Goal: Information Seeking & Learning: Check status

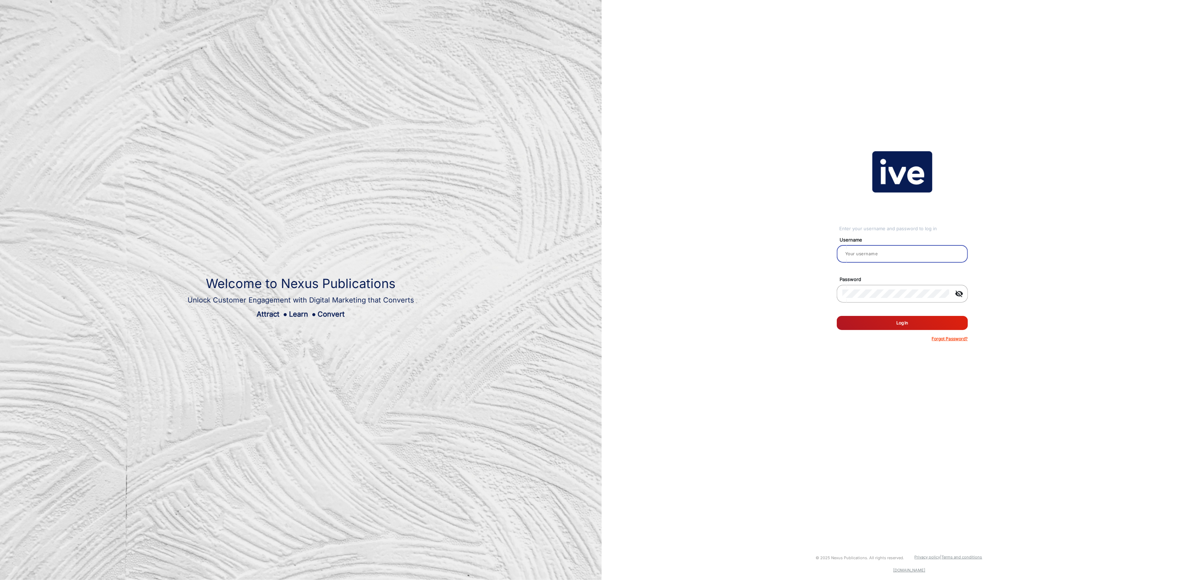
click at [885, 254] on input "email" at bounding box center [902, 253] width 120 height 8
click at [869, 251] on input "email" at bounding box center [902, 253] width 120 height 8
click at [854, 251] on input "email" at bounding box center [902, 253] width 120 height 8
type input "[PERSON_NAME]"
click at [903, 327] on button "Log In" at bounding box center [902, 323] width 131 height 14
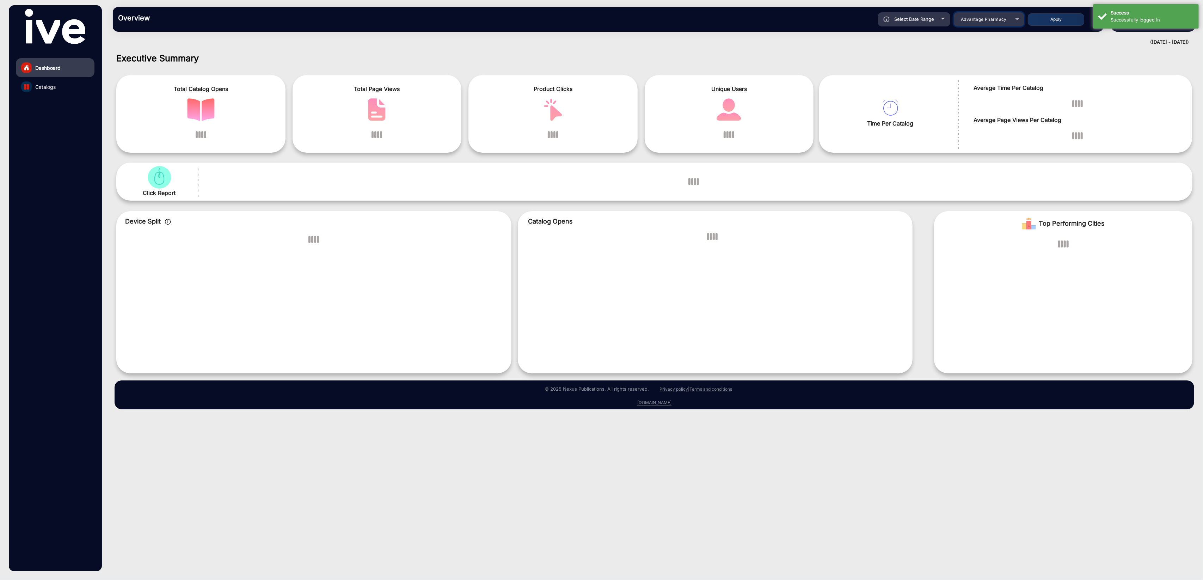
click at [991, 18] on span "Advantage Pharmacy" at bounding box center [984, 19] width 46 height 5
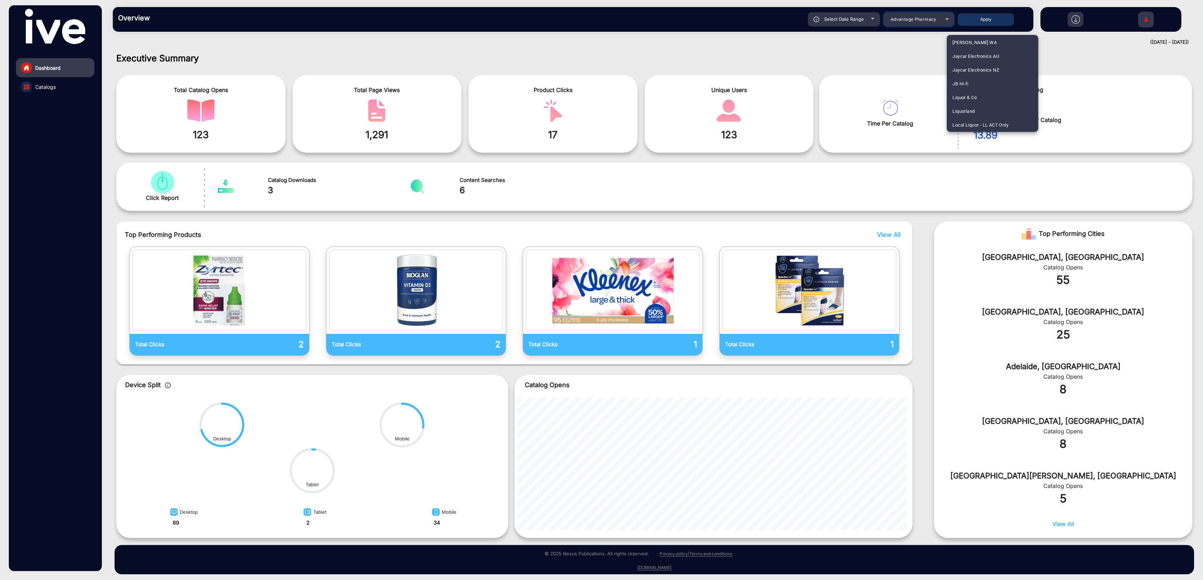
scroll to position [728, 0]
click at [967, 46] on span "JB Hi-fi" at bounding box center [960, 45] width 16 height 14
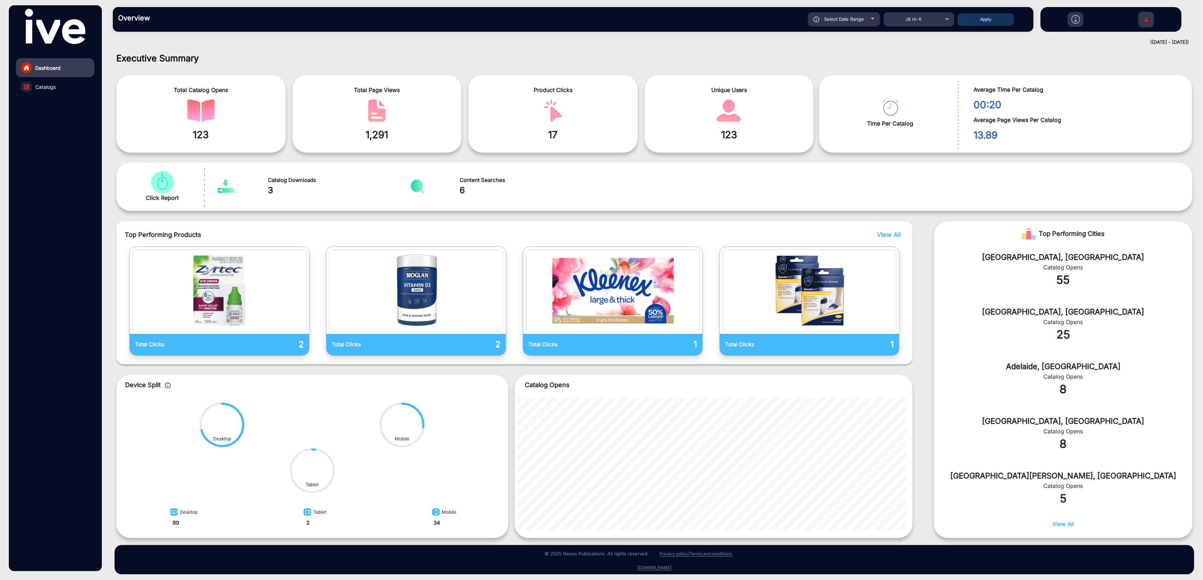
click at [854, 24] on div "Select Date Range" at bounding box center [844, 19] width 72 height 14
type input "9/15/2025"
type input "9/21/2025"
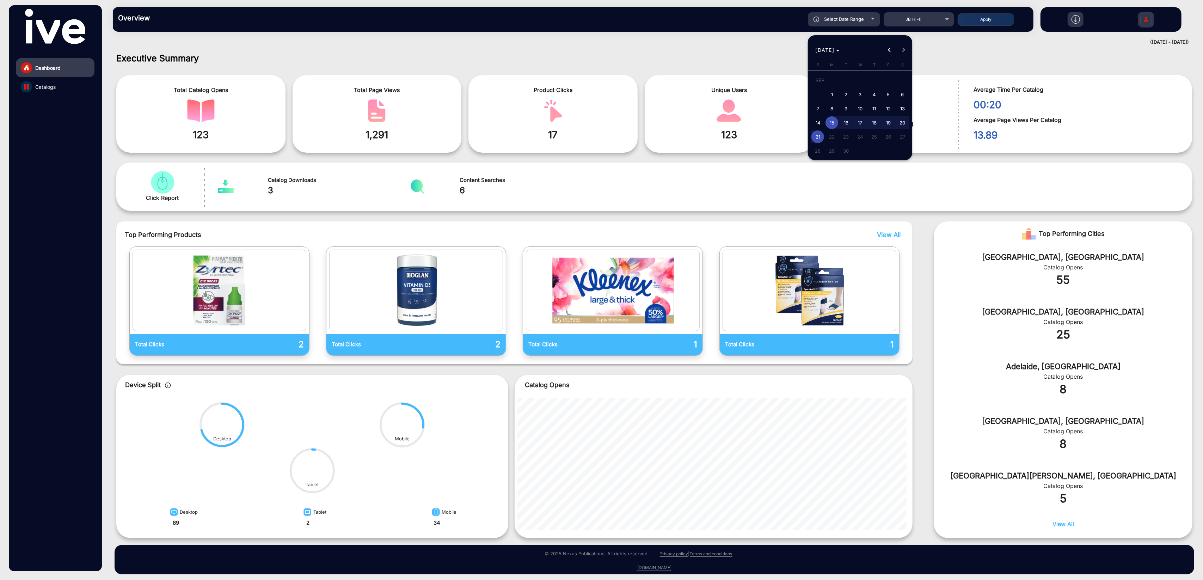
click at [861, 124] on span "17" at bounding box center [859, 122] width 13 height 13
type input "9/17/2025"
click at [876, 122] on span "18" at bounding box center [874, 122] width 13 height 13
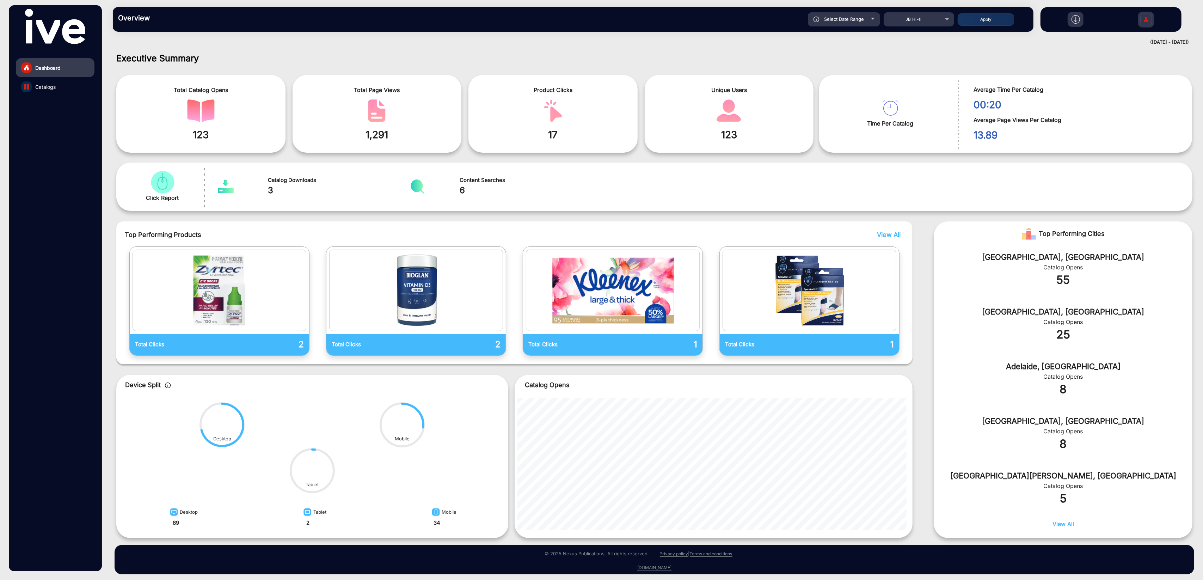
type input "9/18/2025"
click at [859, 19] on span "Select Date Range" at bounding box center [844, 19] width 40 height 6
type input "9/15/2025"
type input "9/21/2025"
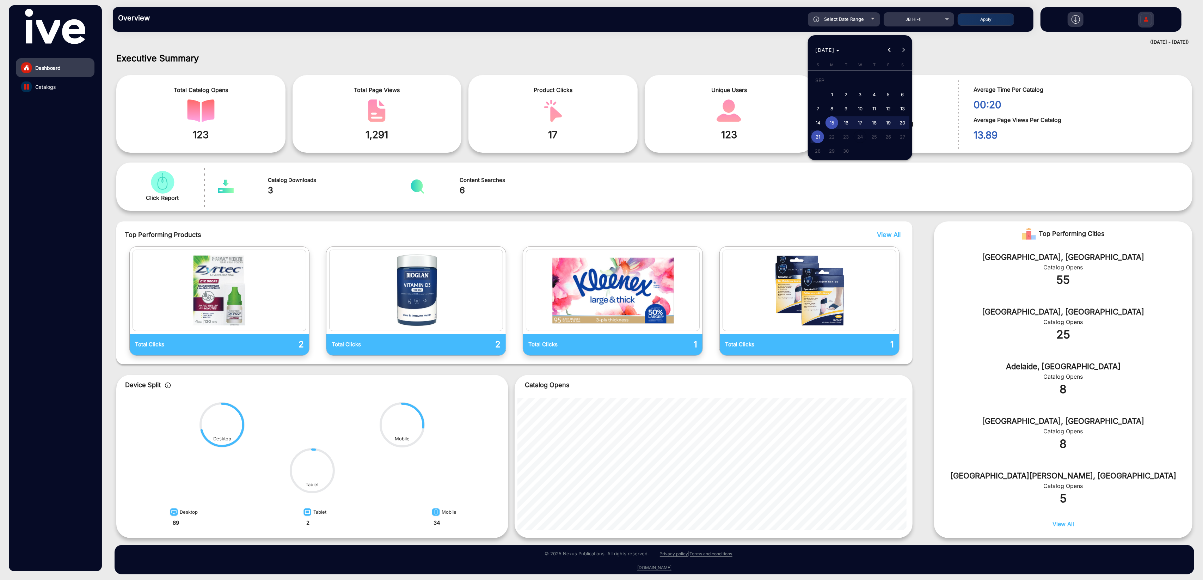
click at [877, 123] on span "18" at bounding box center [874, 122] width 13 height 13
type input "9/18/2025"
click at [818, 135] on span "21" at bounding box center [817, 136] width 13 height 13
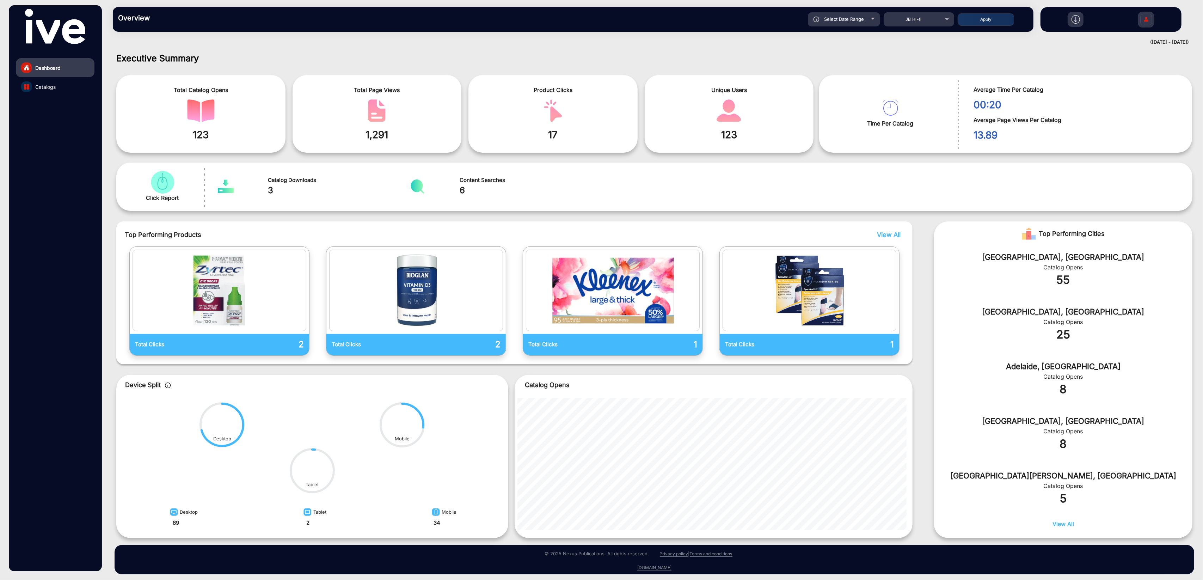
type input "9/21/2025"
click at [994, 18] on button "Apply" at bounding box center [985, 19] width 56 height 12
type input "9/18/2025"
type input "9/21/2025"
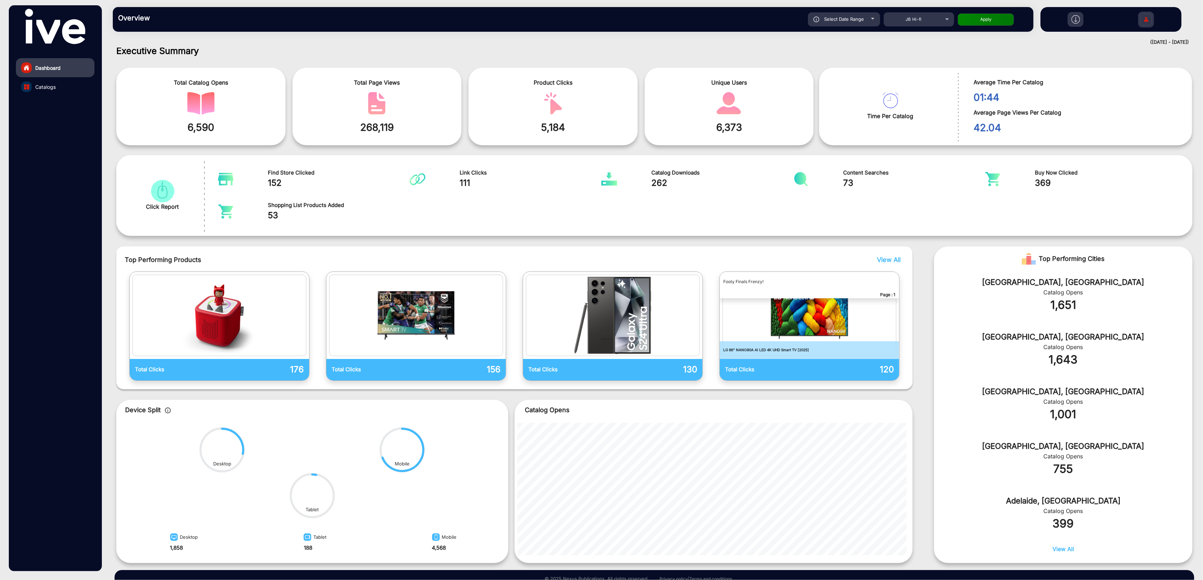
scroll to position [18, 0]
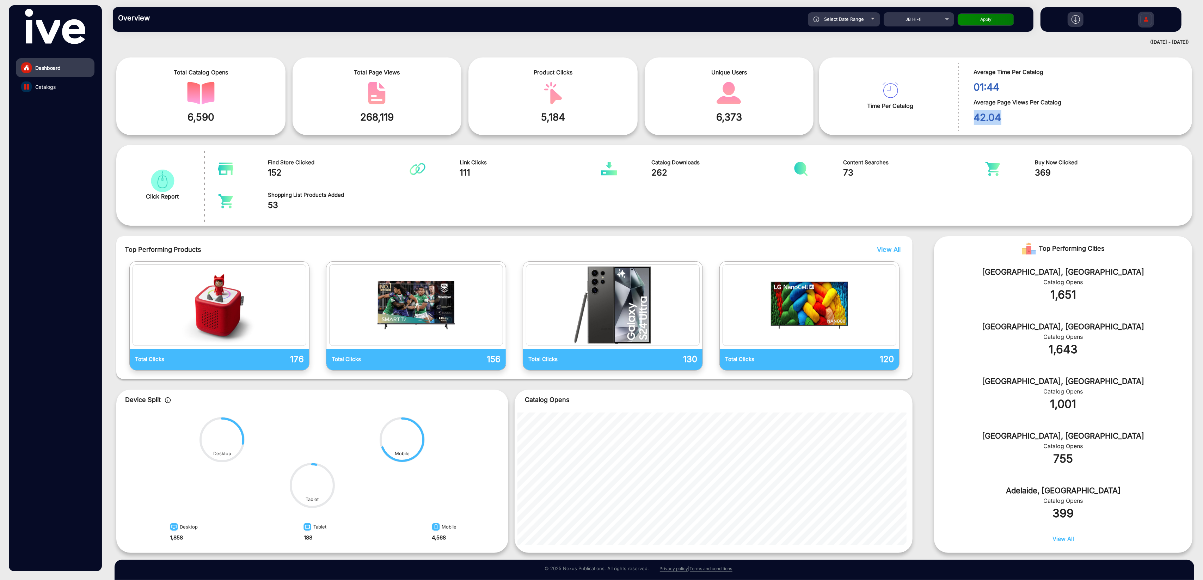
drag, startPoint x: 1003, startPoint y: 114, endPoint x: 973, endPoint y: 113, distance: 30.0
click at [974, 113] on span "42.04" at bounding box center [1078, 117] width 208 height 15
drag, startPoint x: 972, startPoint y: 100, endPoint x: 1068, endPoint y: 104, distance: 96.0
click at [1068, 104] on span "Average Page Views Per Catalog" at bounding box center [1078, 102] width 208 height 8
drag, startPoint x: 973, startPoint y: 116, endPoint x: 1001, endPoint y: 116, distance: 28.2
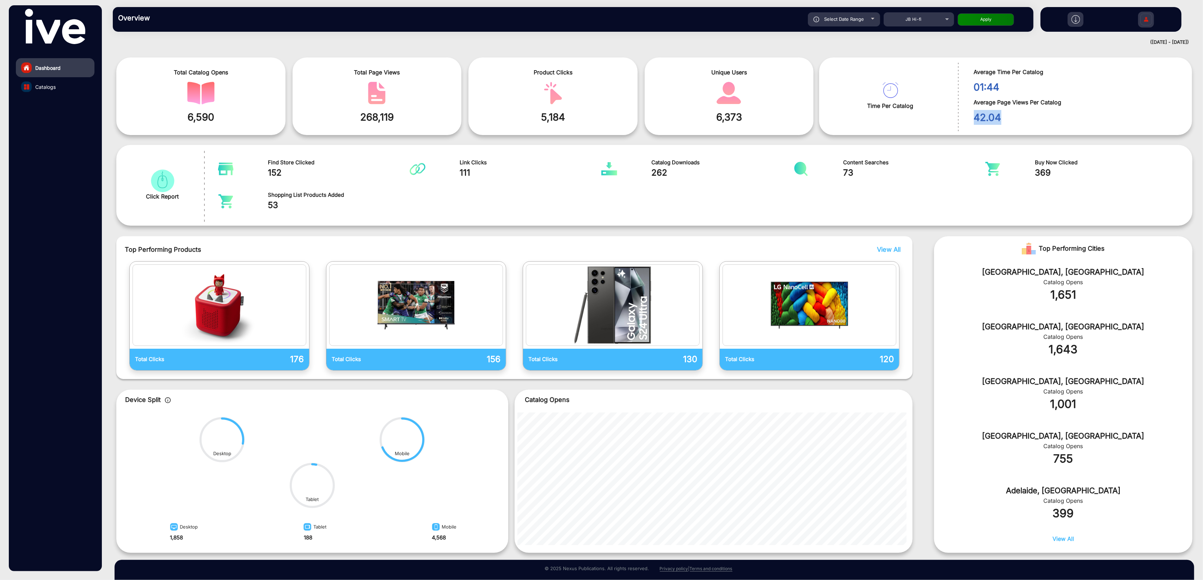
click at [1001, 116] on span "42.04" at bounding box center [1078, 117] width 208 height 15
click at [848, 25] on div "Select Date Range" at bounding box center [844, 19] width 72 height 14
type input "9/18/2025"
type input "9/21/2025"
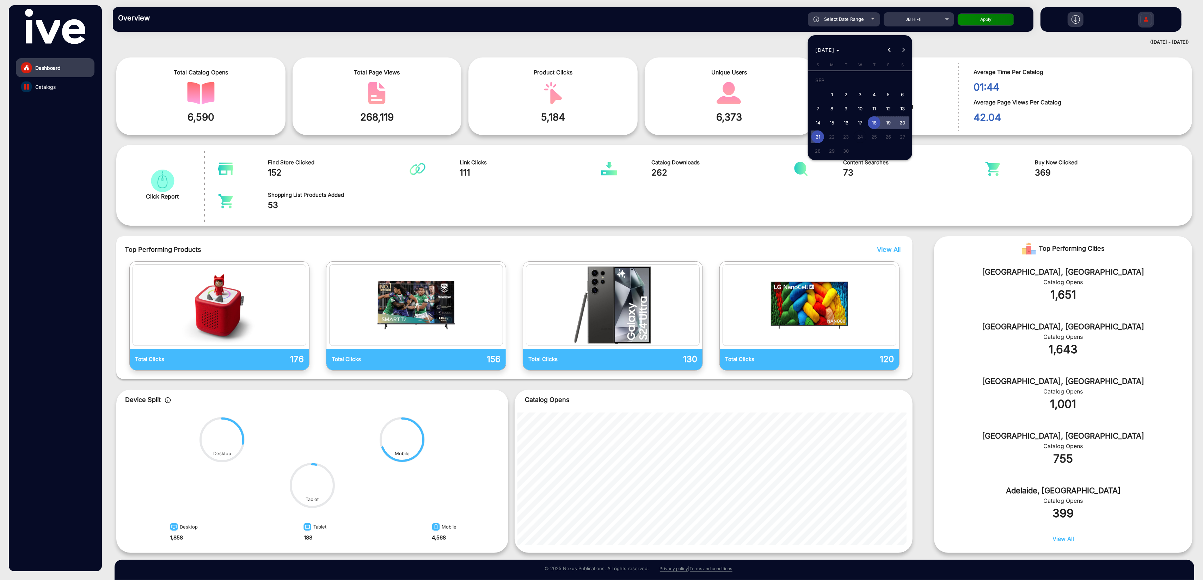
click at [903, 123] on span "20" at bounding box center [902, 122] width 13 height 13
type input "9/20/2025"
click at [816, 136] on span "21" at bounding box center [817, 136] width 13 height 13
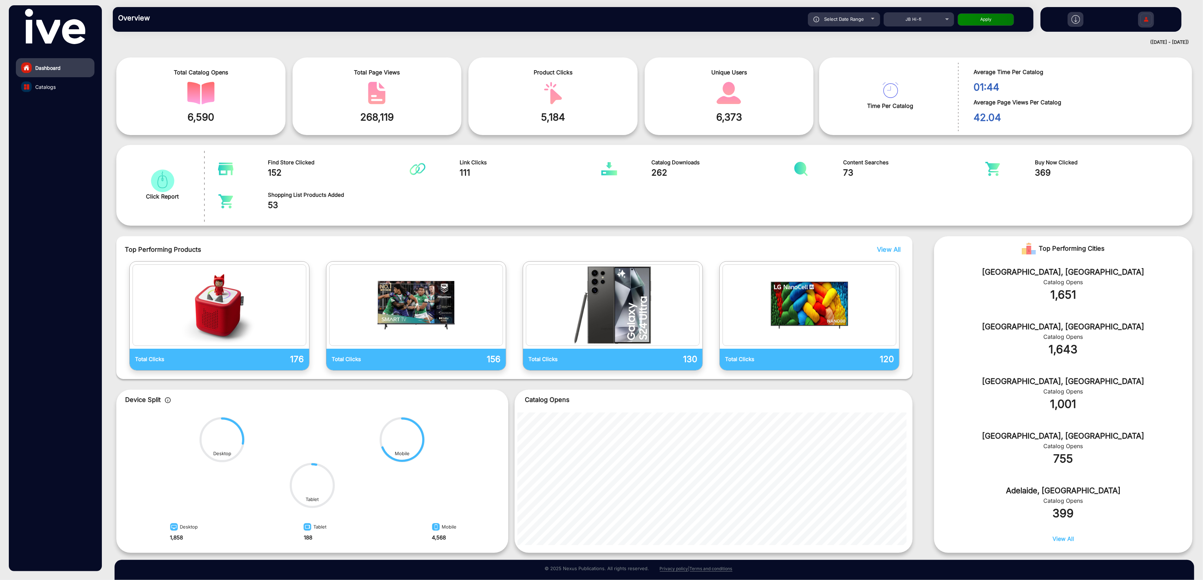
type input "9/21/2025"
click at [991, 19] on button "Apply" at bounding box center [985, 19] width 56 height 12
type input "9/20/2025"
type input "9/21/2025"
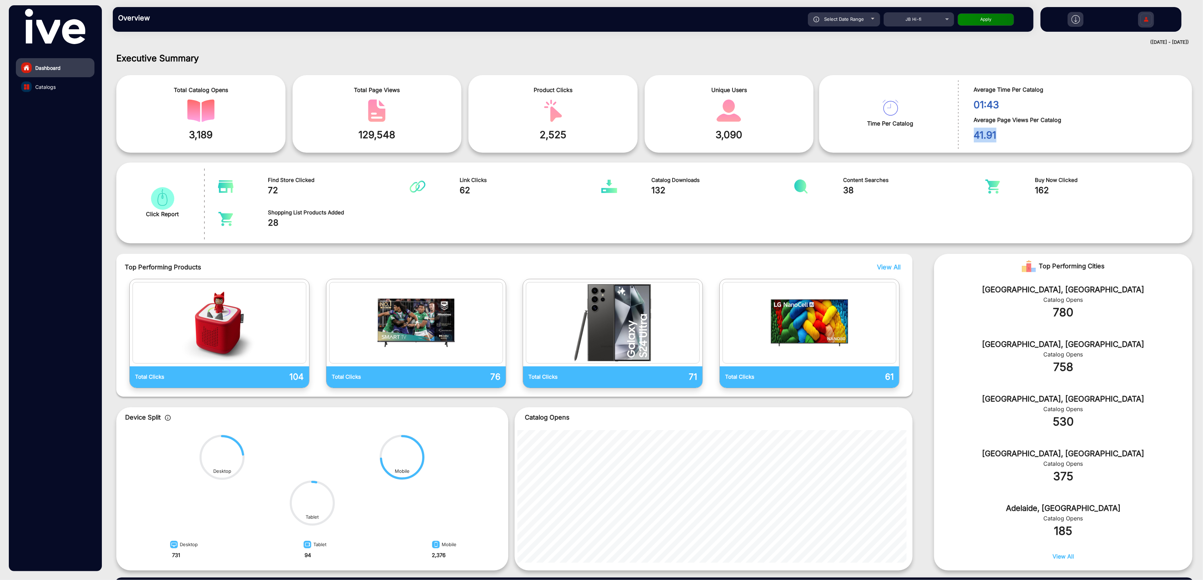
drag, startPoint x: 998, startPoint y: 134, endPoint x: 968, endPoint y: 134, distance: 30.0
click at [968, 134] on div "41.91" at bounding box center [1069, 133] width 223 height 18
click at [876, 17] on div "Select Date Range" at bounding box center [844, 19] width 72 height 14
type input "9/20/2025"
type input "9/21/2025"
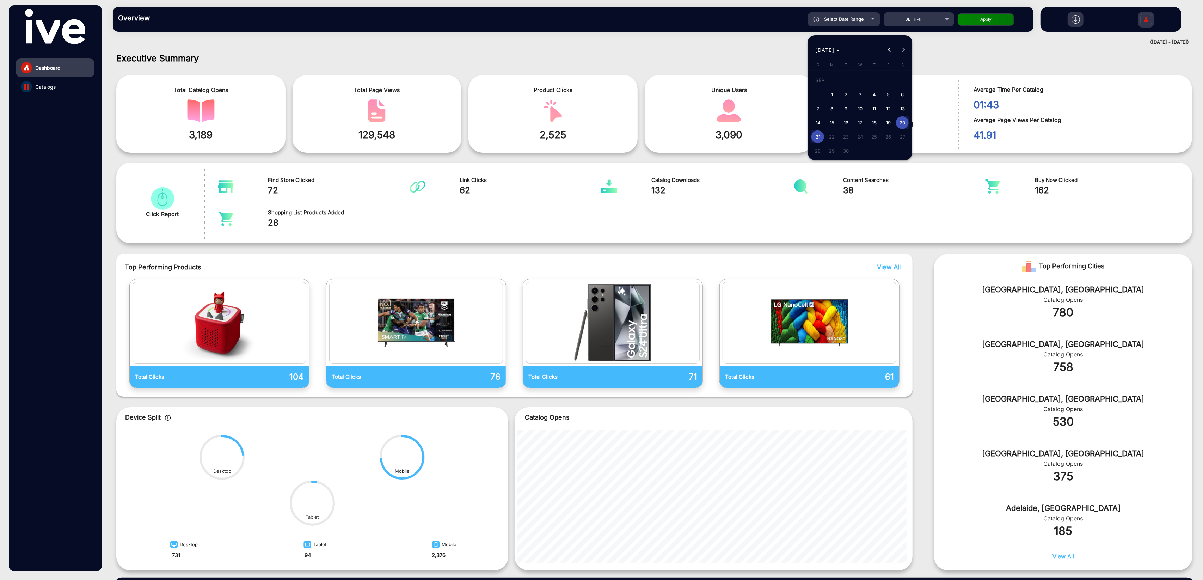
click at [911, 25] on div at bounding box center [601, 290] width 1203 height 580
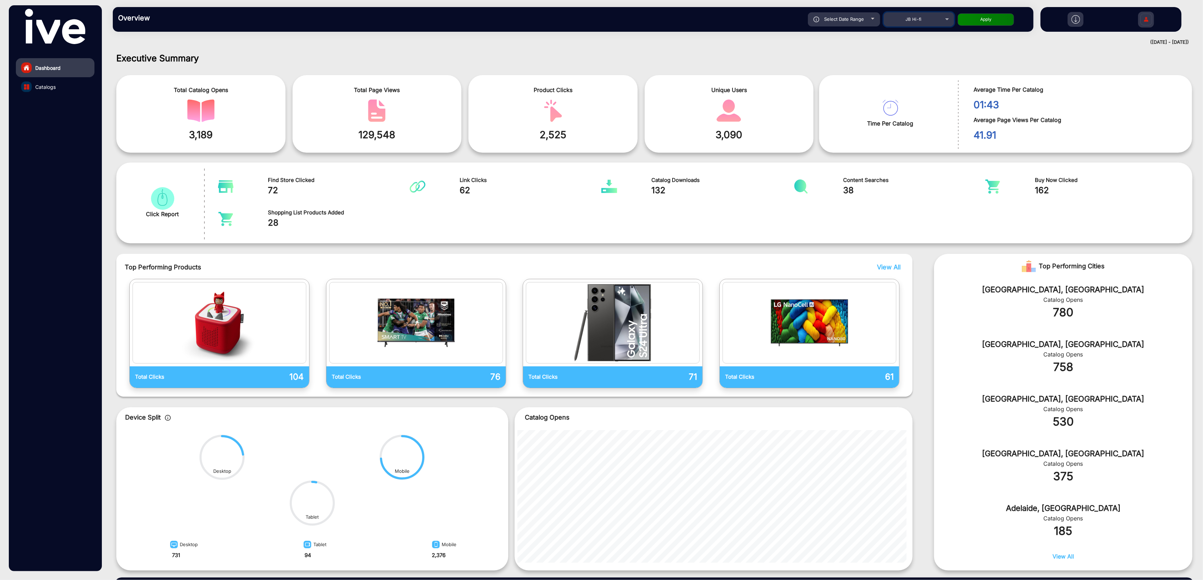
click at [920, 18] on span "JB Hi-fi" at bounding box center [913, 19] width 16 height 5
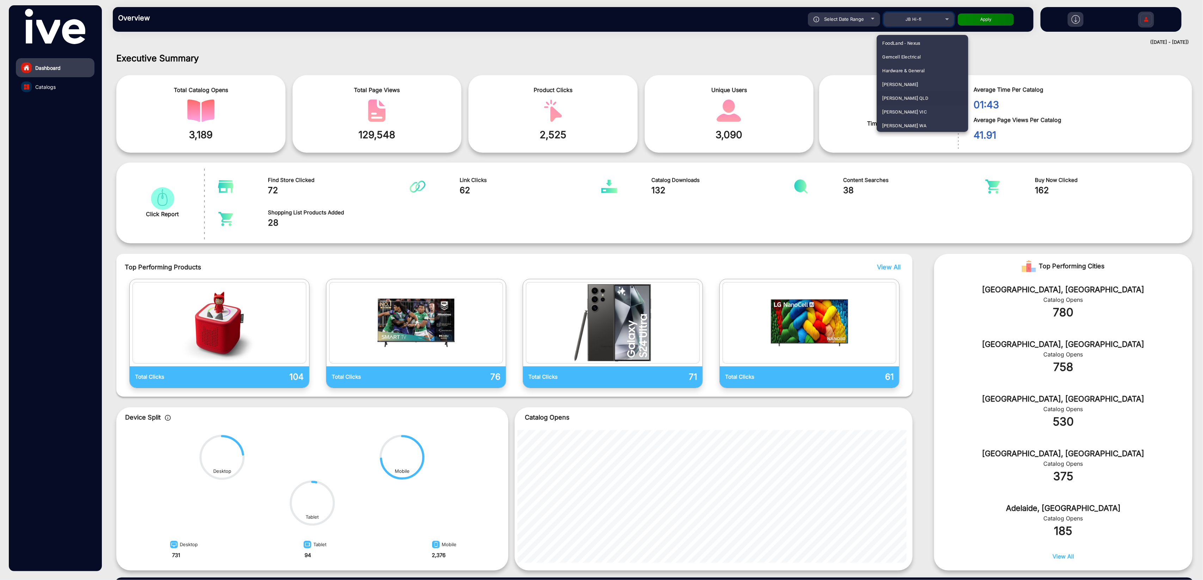
scroll to position [612, 0]
click at [904, 78] on span "Harris Scarfe" at bounding box center [900, 79] width 36 height 14
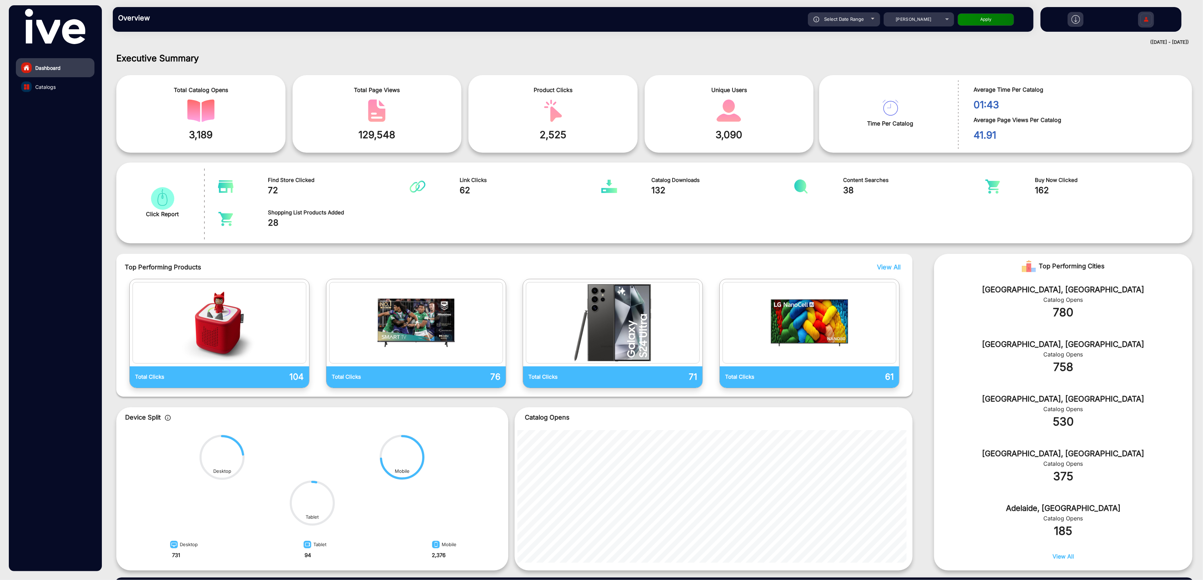
click at [865, 17] on div "Select Date Range" at bounding box center [844, 19] width 72 height 14
type input "9/20/2025"
type input "9/21/2025"
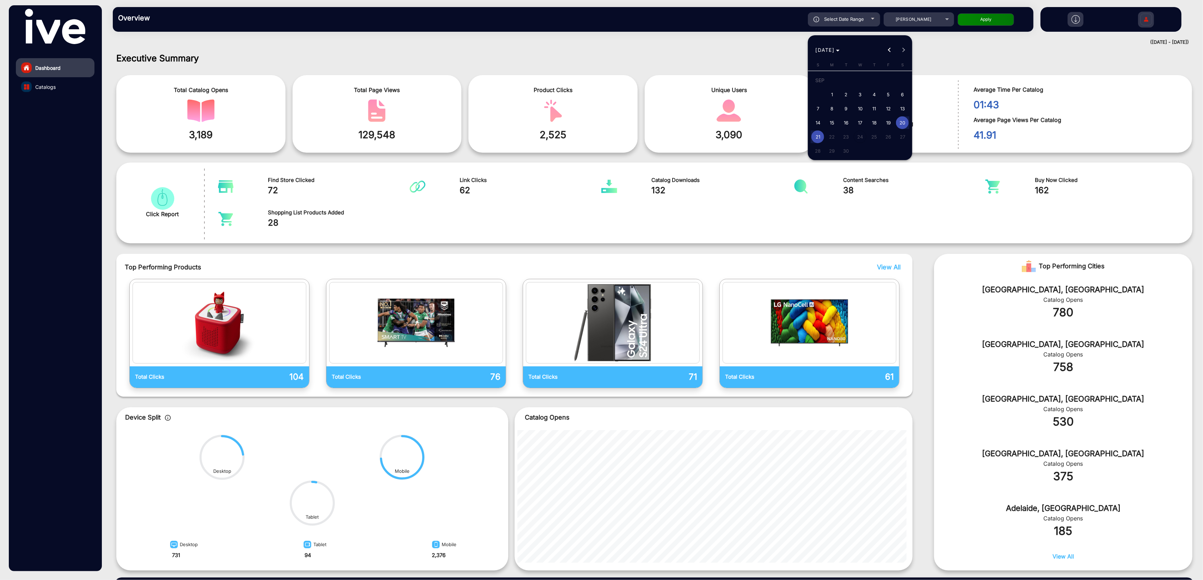
click at [845, 108] on span "9" at bounding box center [845, 108] width 13 height 13
type input "9/9/2025"
drag, startPoint x: 818, startPoint y: 134, endPoint x: 964, endPoint y: 39, distance: 173.6
click at [818, 134] on span "21" at bounding box center [817, 136] width 13 height 13
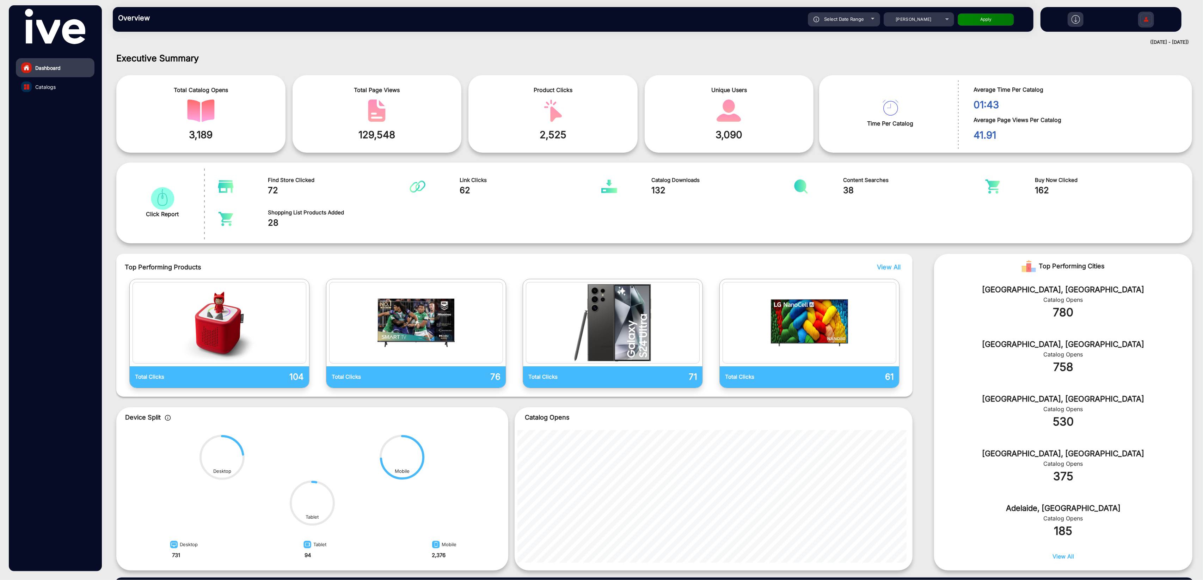
type input "9/21/2025"
click at [998, 24] on button "Apply" at bounding box center [985, 19] width 56 height 12
type input "9/9/2025"
type input "9/21/2025"
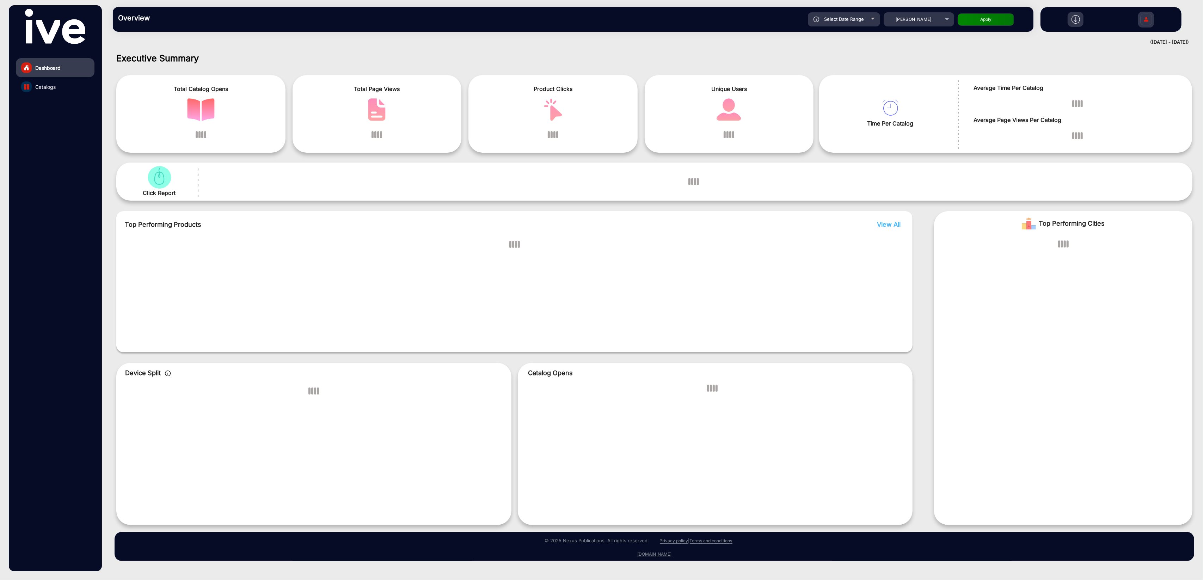
scroll to position [0, 0]
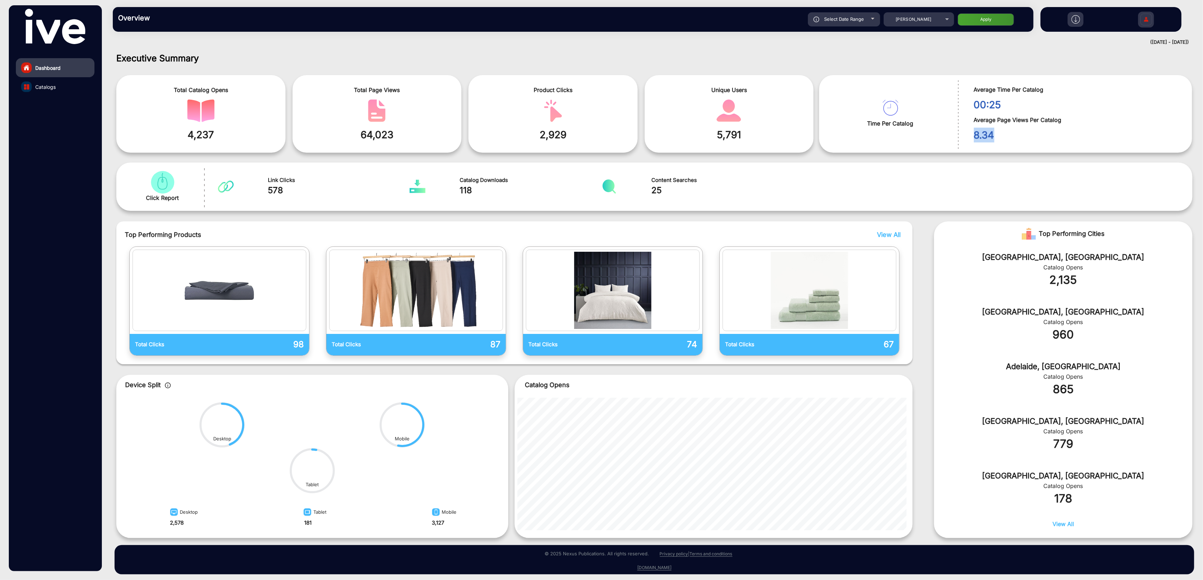
drag, startPoint x: 996, startPoint y: 137, endPoint x: 967, endPoint y: 135, distance: 28.9
click at [967, 135] on div "8.34" at bounding box center [1069, 133] width 223 height 18
click at [59, 87] on link "Catalogs" at bounding box center [55, 86] width 79 height 19
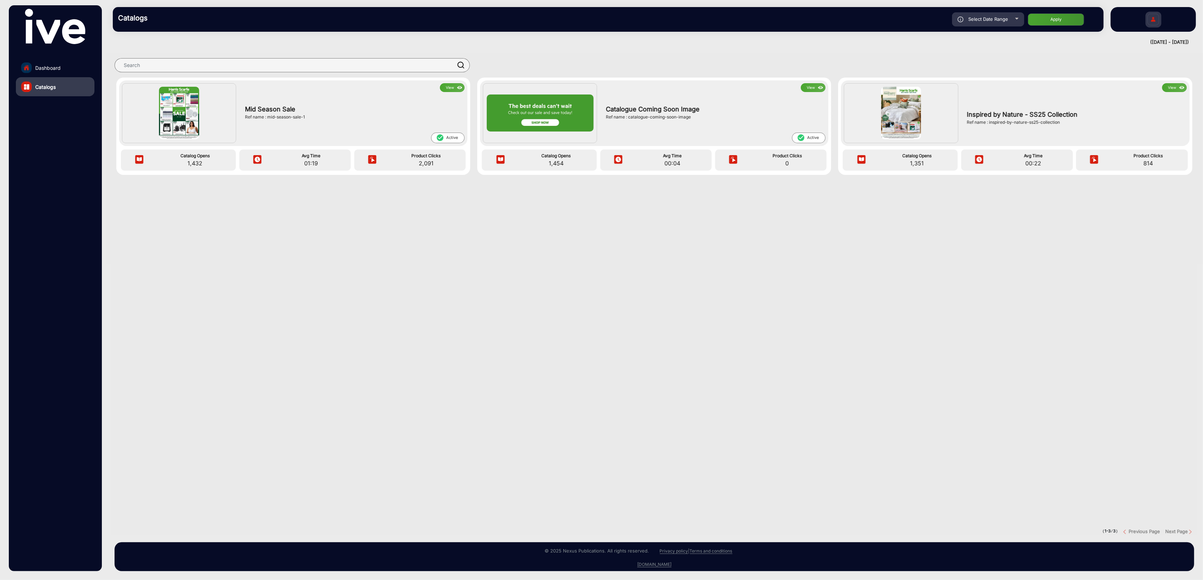
click at [450, 90] on button "View" at bounding box center [452, 87] width 25 height 9
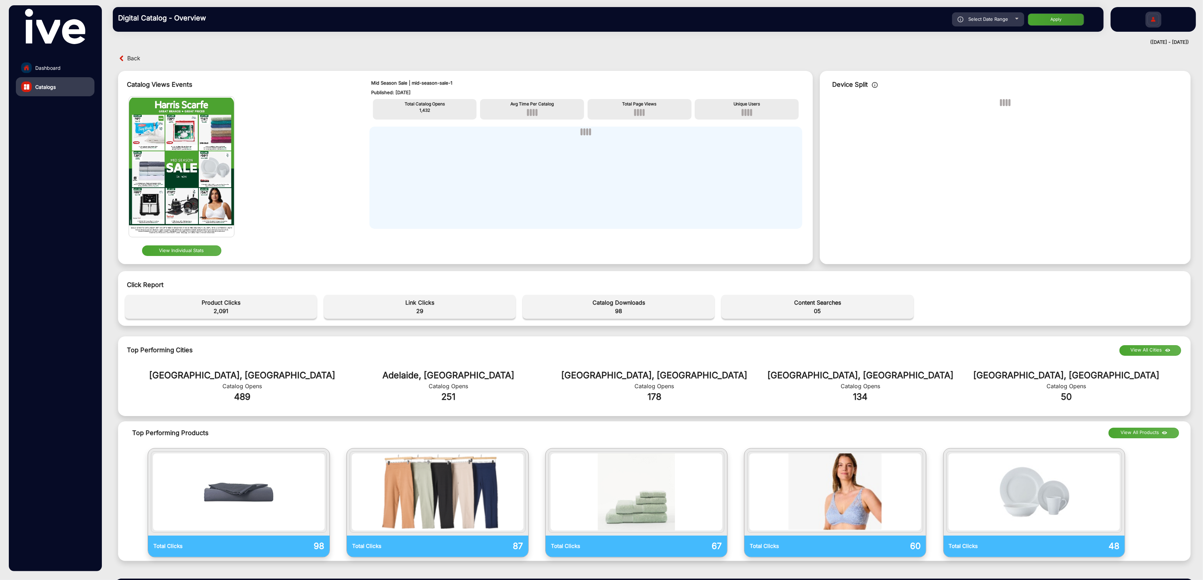
click at [198, 252] on button "View Individual Stats" at bounding box center [181, 250] width 79 height 11
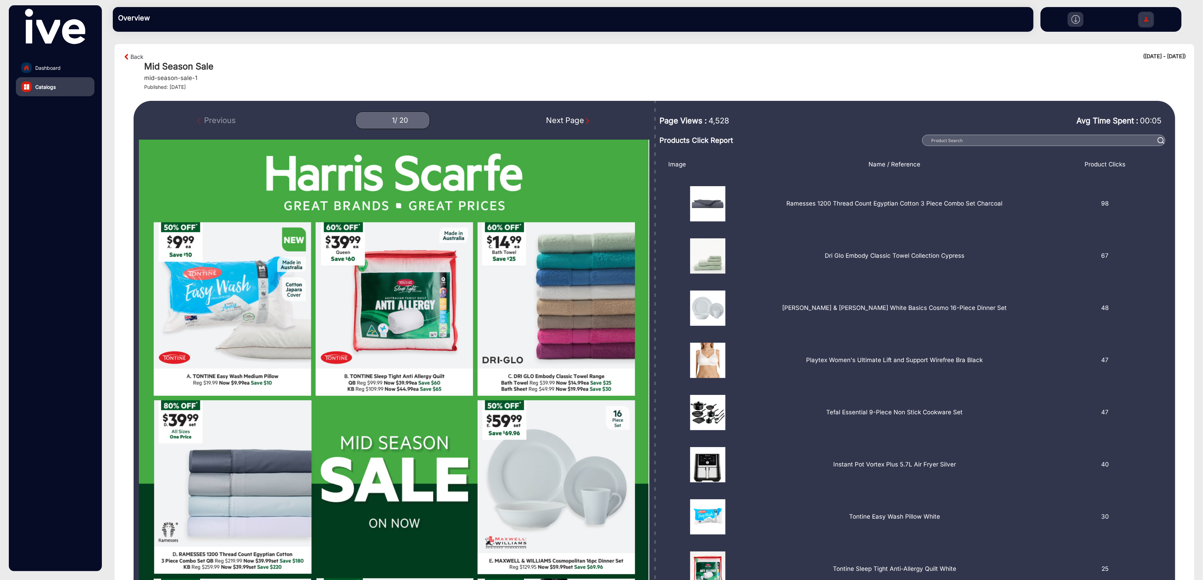
click at [62, 68] on link "Dashboard" at bounding box center [55, 67] width 79 height 19
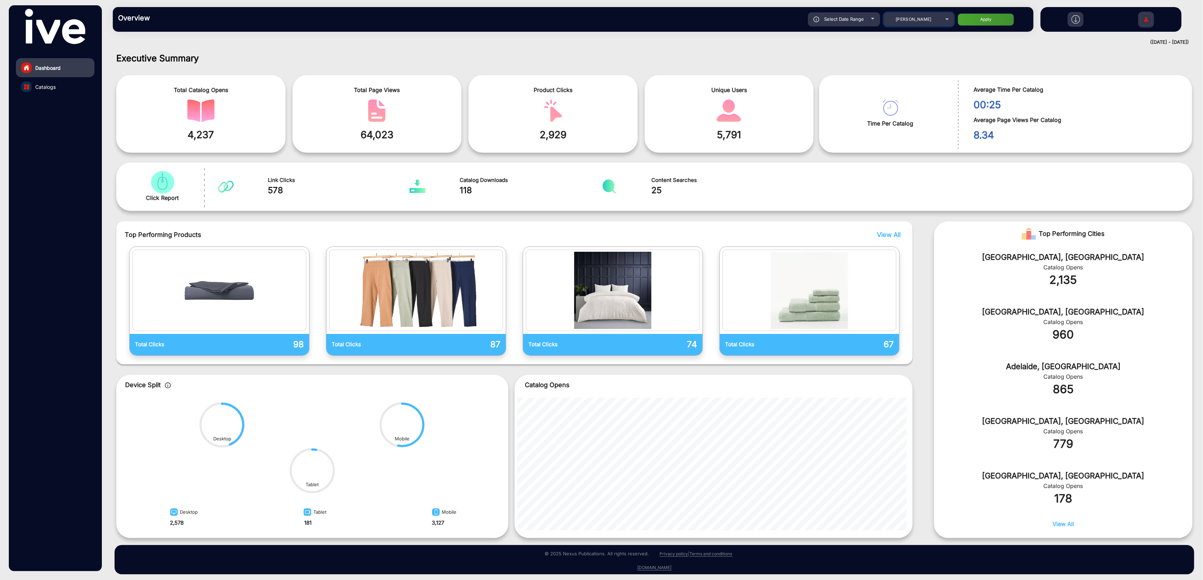
click at [917, 21] on span "Harris Scarfe" at bounding box center [913, 19] width 36 height 5
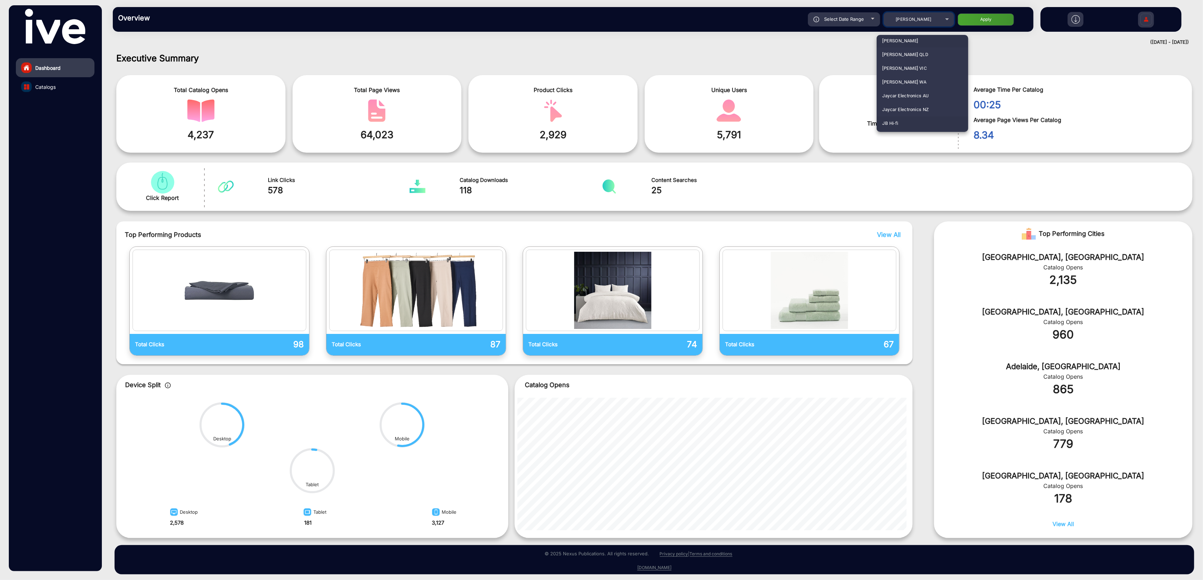
scroll to position [652, 0]
click at [902, 116] on mat-option "JB Hi-fi" at bounding box center [922, 122] width 92 height 14
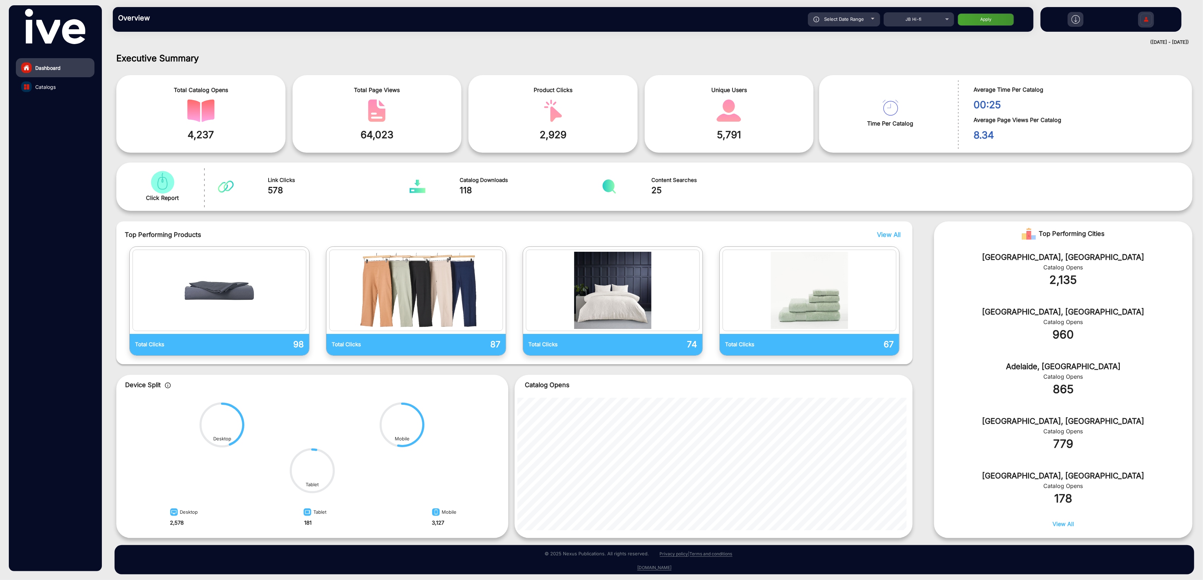
click at [856, 17] on span "Select Date Range" at bounding box center [844, 19] width 40 height 6
type input "9/9/2025"
type input "9/21/2025"
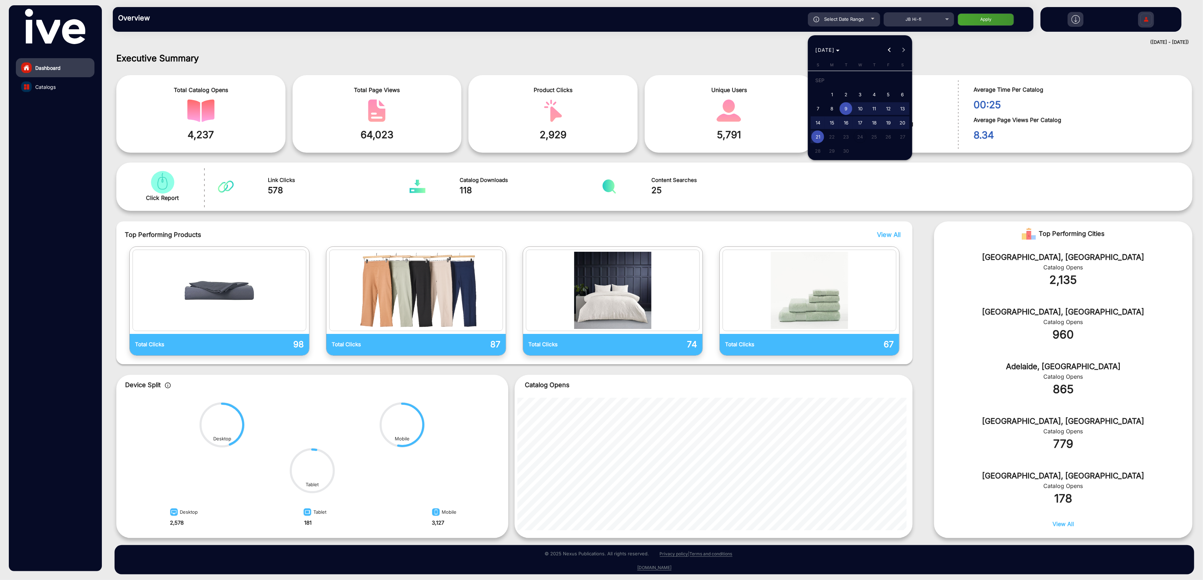
click at [879, 122] on span "18" at bounding box center [874, 122] width 13 height 13
type input "9/18/2025"
click at [818, 135] on span "21" at bounding box center [817, 136] width 13 height 13
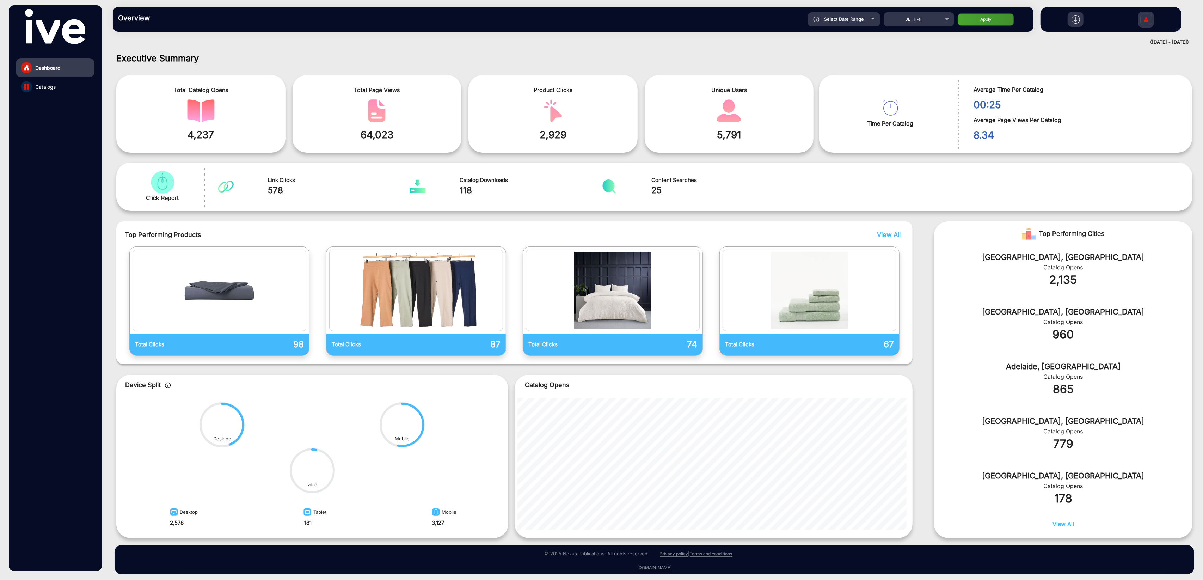
type input "9/21/2025"
click at [983, 17] on button "Apply" at bounding box center [985, 19] width 56 height 12
type input "9/18/2025"
type input "9/21/2025"
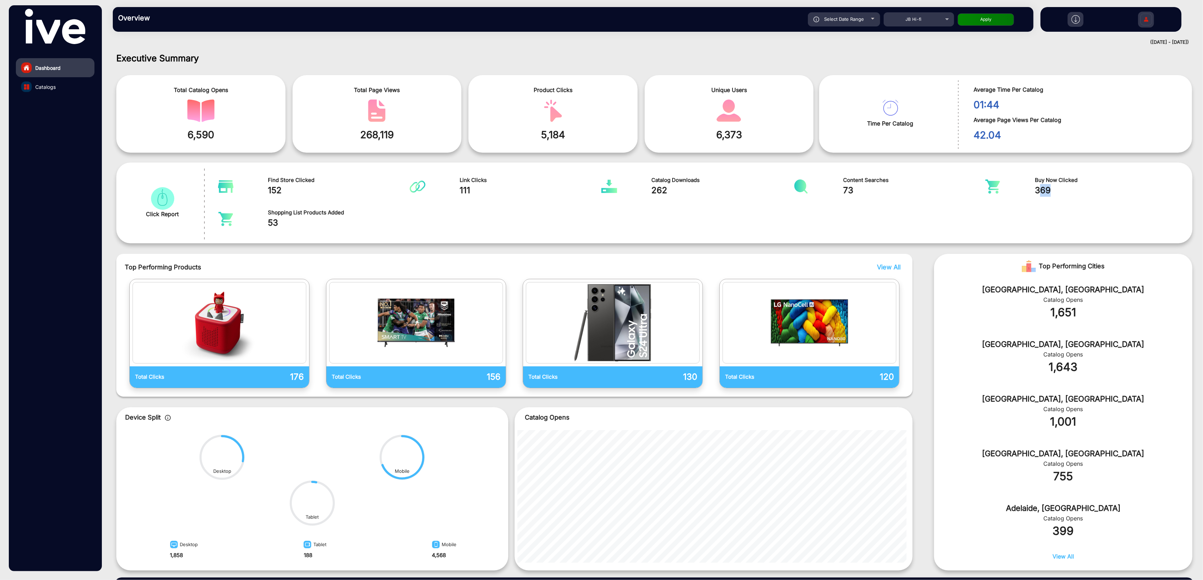
drag, startPoint x: 1062, startPoint y: 190, endPoint x: 1036, endPoint y: 190, distance: 25.4
click at [1036, 190] on span "369" at bounding box center [1106, 190] width 142 height 13
drag, startPoint x: 1033, startPoint y: 191, endPoint x: 1051, endPoint y: 189, distance: 18.5
click at [1051, 189] on span "369" at bounding box center [1106, 190] width 142 height 13
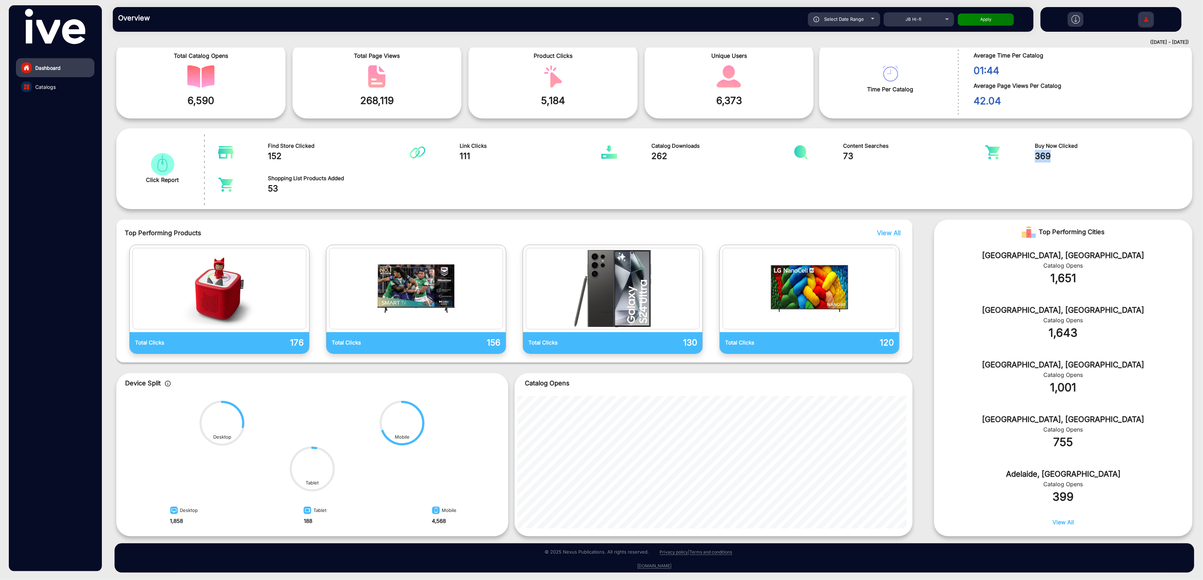
scroll to position [35, 0]
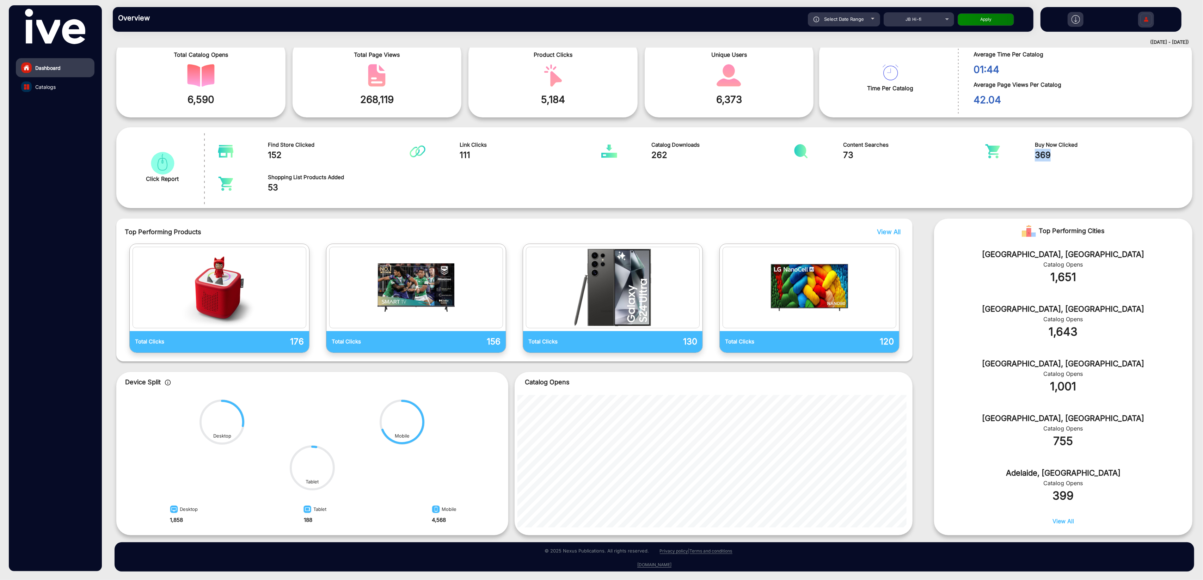
click at [55, 81] on link "Catalogs" at bounding box center [55, 86] width 79 height 19
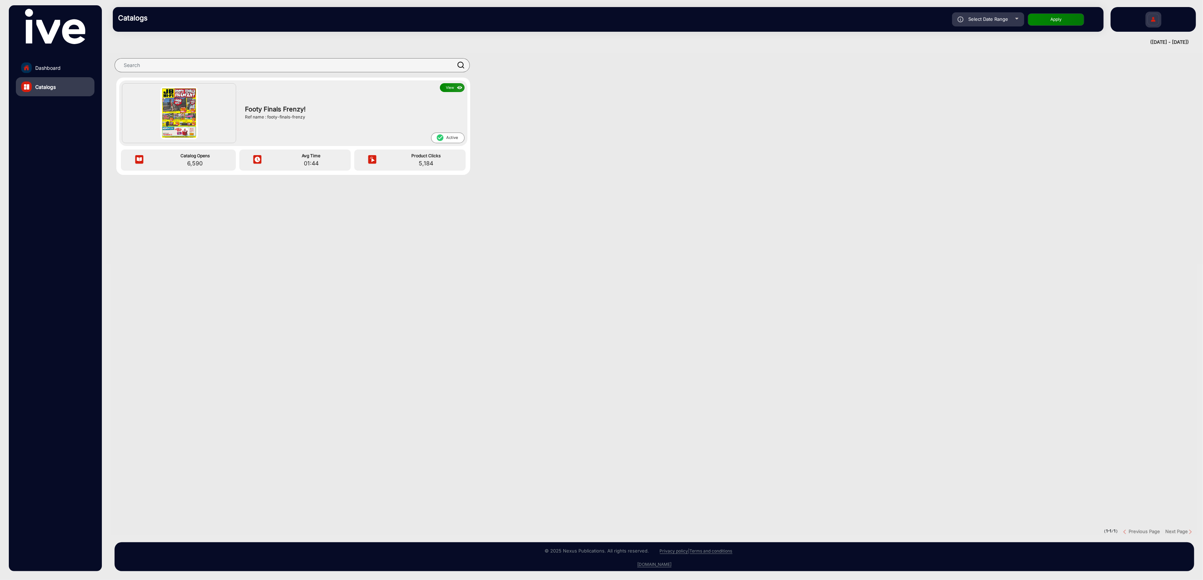
click at [449, 86] on button "View" at bounding box center [452, 87] width 25 height 9
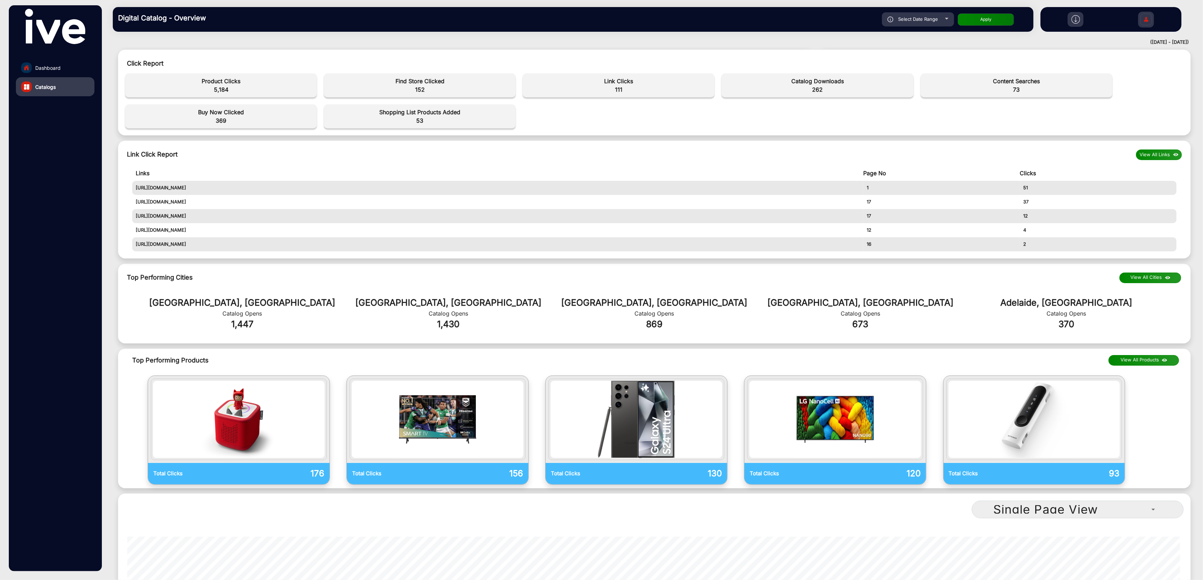
scroll to position [335, 0]
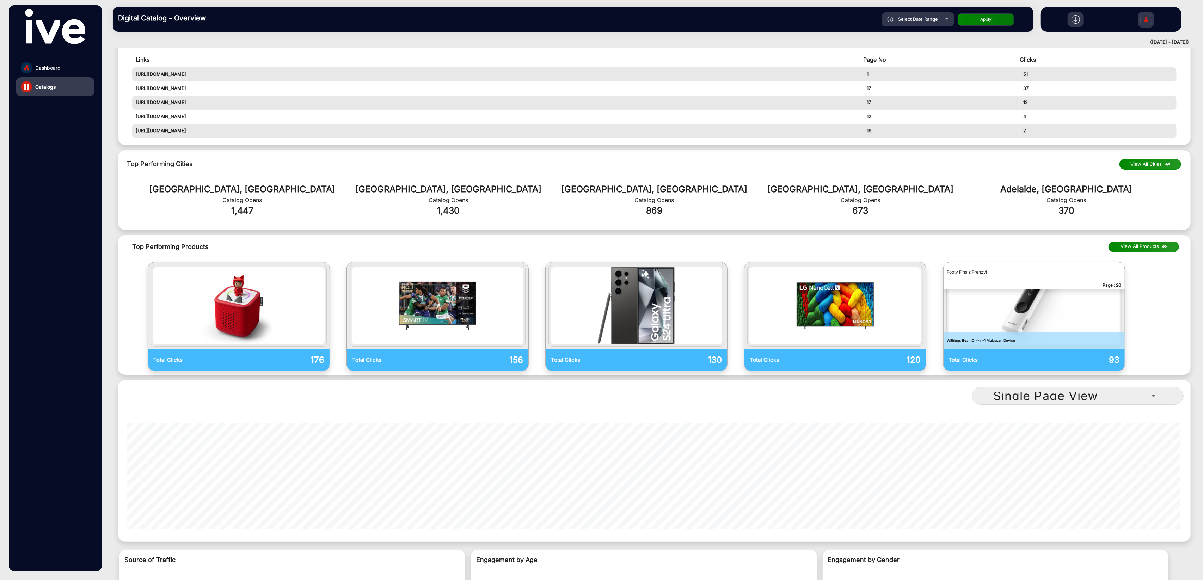
click at [1002, 342] on p "Withings BeamO 4-in-1 Multiscan Device" at bounding box center [1033, 341] width 181 height 18
click at [996, 337] on p "Withings BeamO 4-in-1 Multiscan Device" at bounding box center [1033, 341] width 181 height 18
click at [980, 283] on p "Page : 20" at bounding box center [1033, 285] width 181 height 7
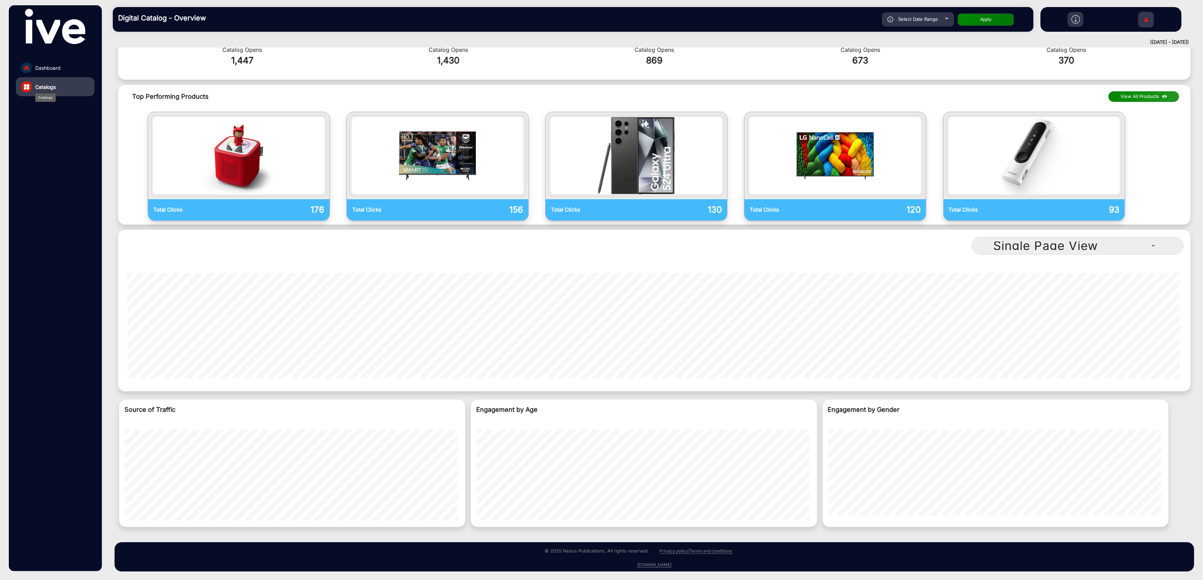
click at [54, 93] on div "Catalogs" at bounding box center [45, 97] width 20 height 8
click at [44, 88] on span "Catalogs" at bounding box center [45, 86] width 20 height 7
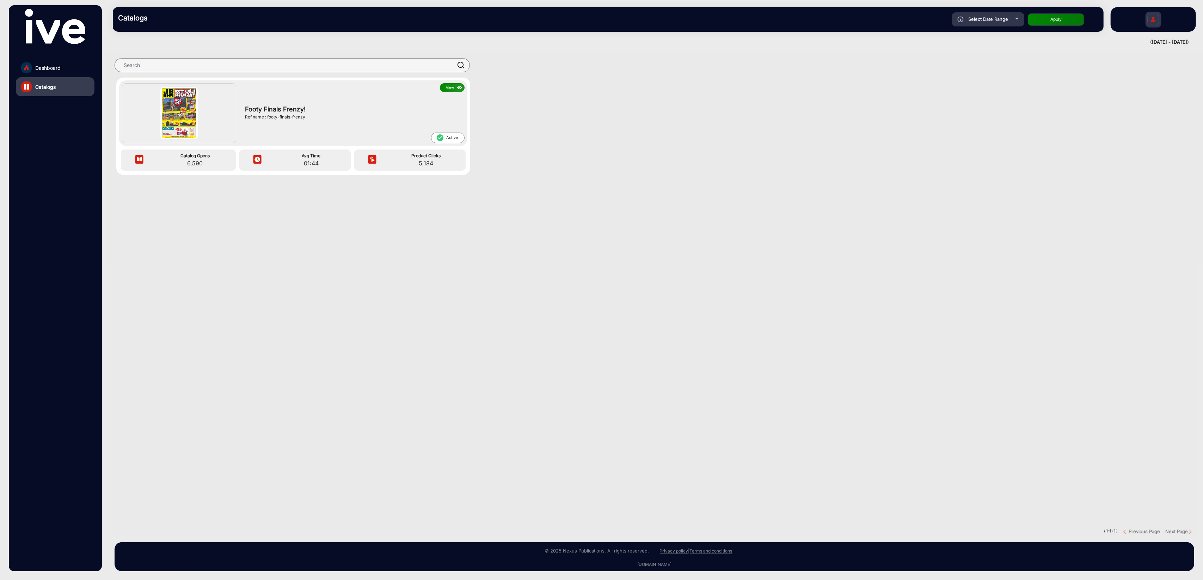
click at [267, 119] on div "Ref name : footy-finals-frenzy" at bounding box center [353, 117] width 216 height 6
click at [450, 88] on button "View" at bounding box center [452, 87] width 25 height 9
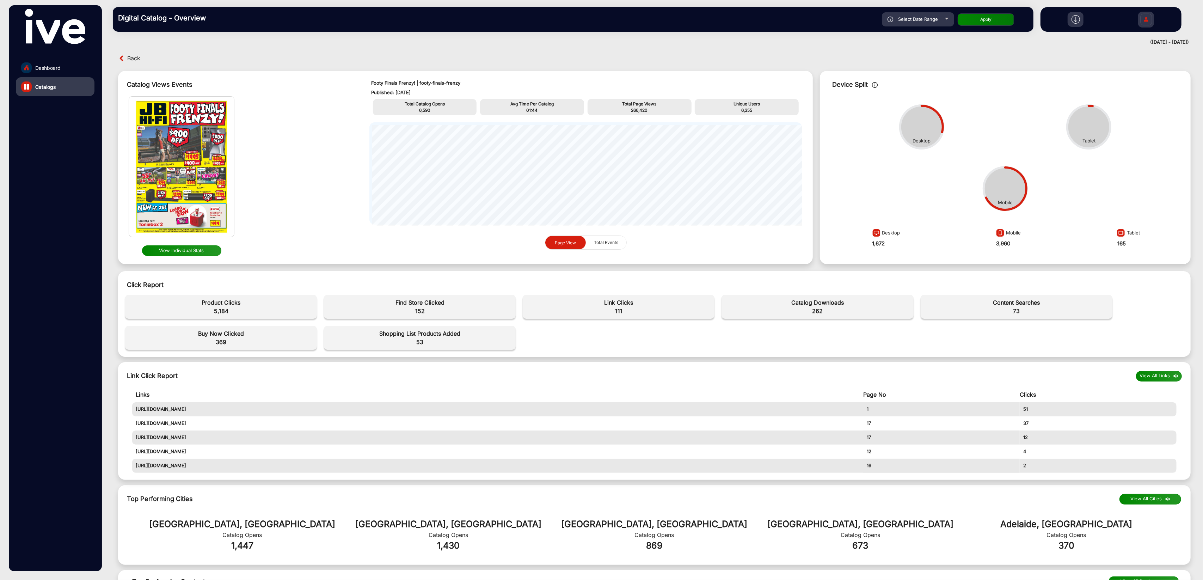
click at [198, 178] on img at bounding box center [181, 167] width 105 height 140
click at [191, 248] on button "View Individual Stats" at bounding box center [181, 250] width 79 height 11
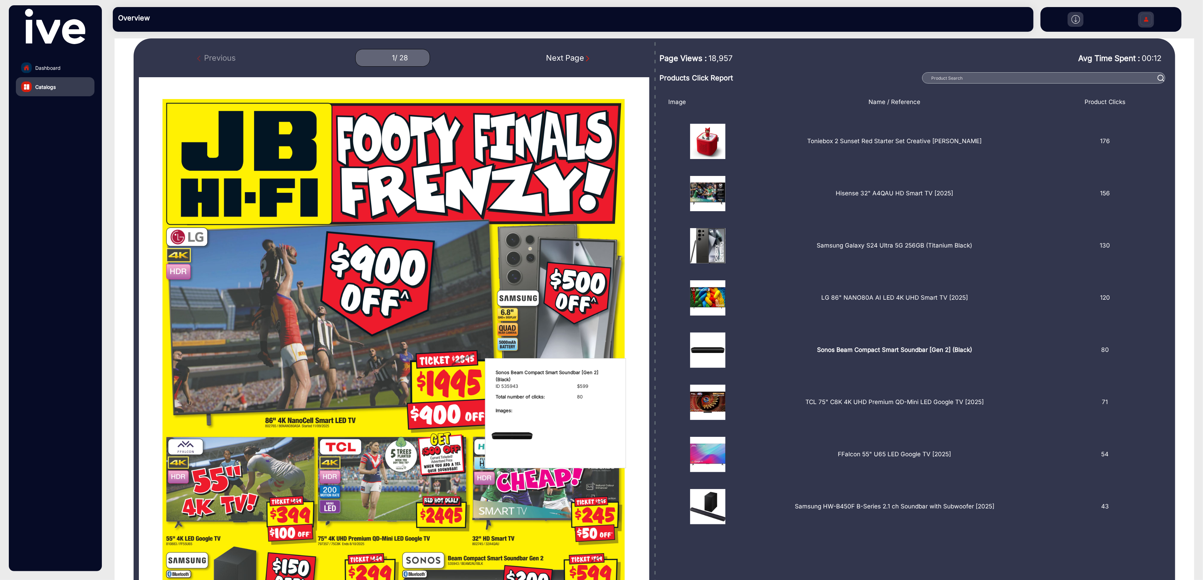
scroll to position [50, 0]
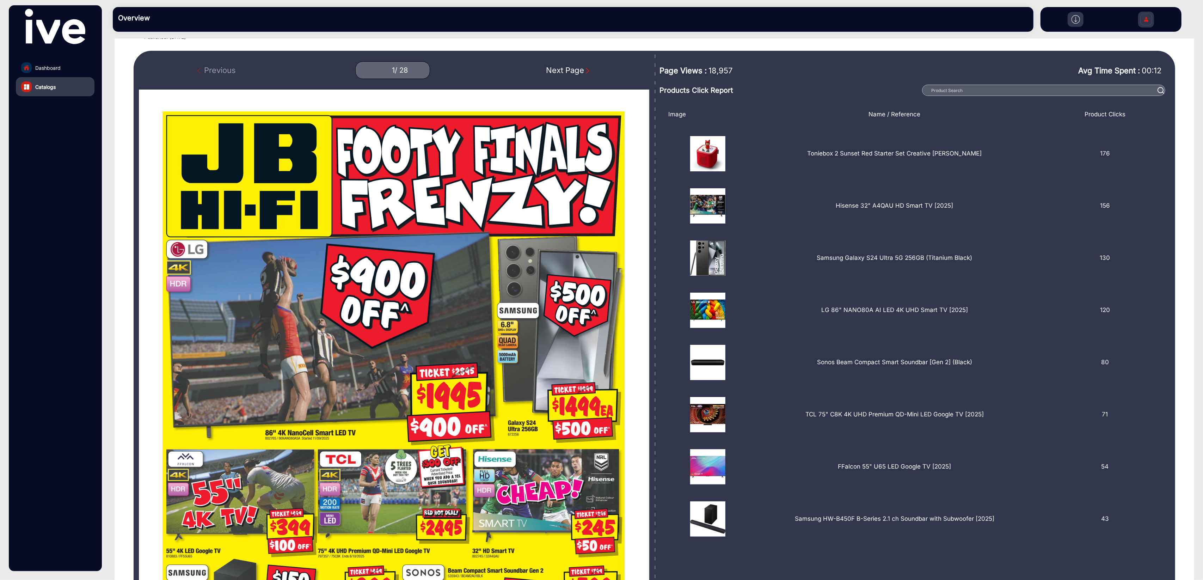
click at [568, 73] on div "Next Page" at bounding box center [568, 70] width 45 height 12
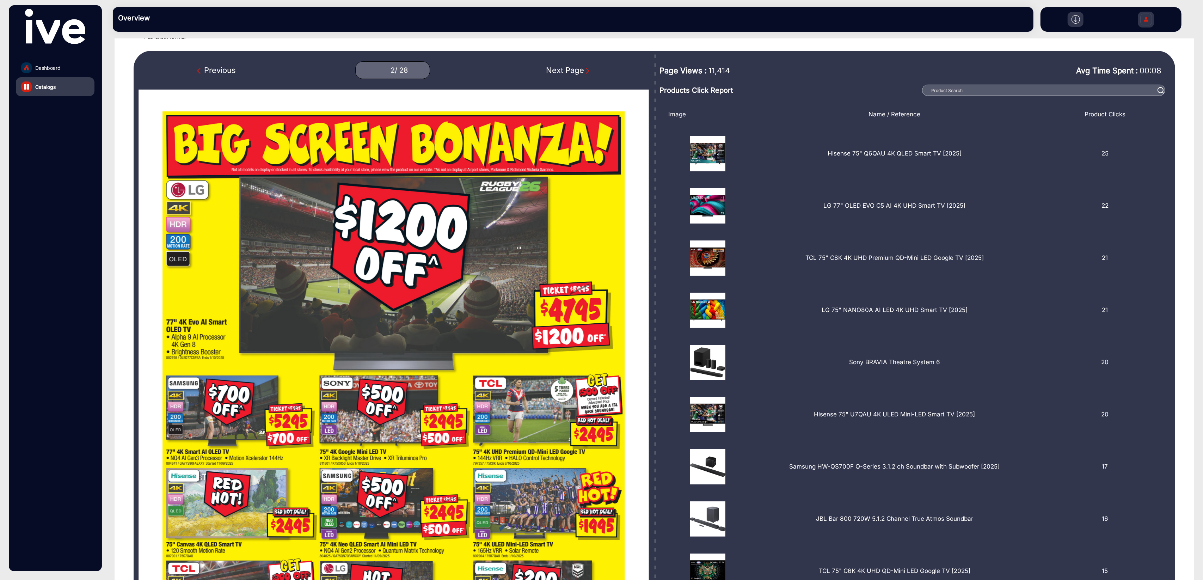
click at [568, 73] on div "Next Page" at bounding box center [568, 70] width 45 height 12
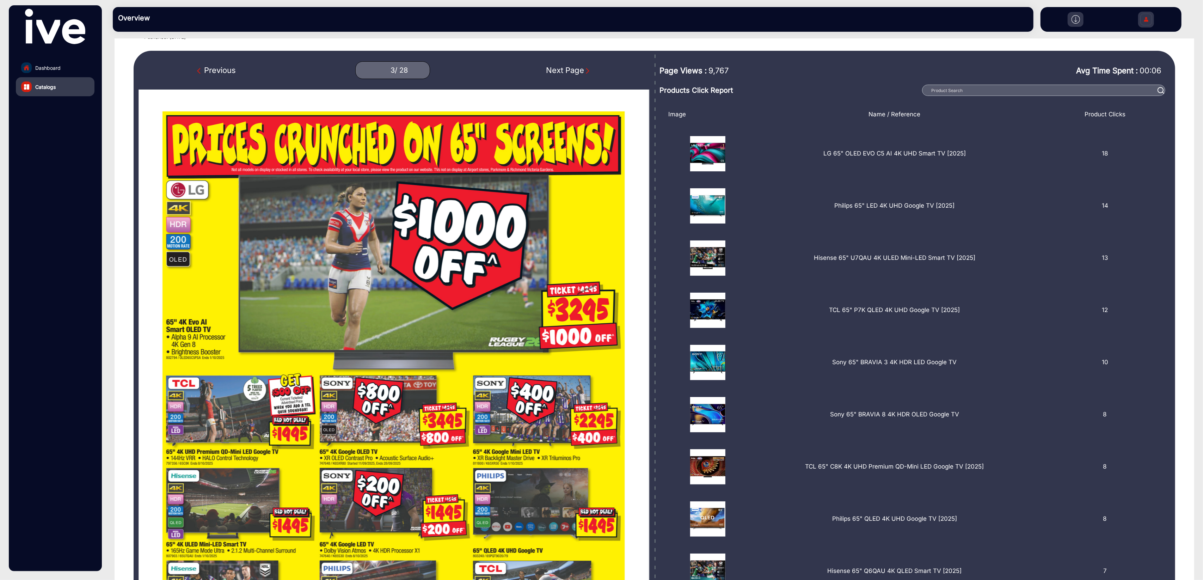
click at [577, 66] on div "Next Page" at bounding box center [568, 70] width 45 height 12
type input "4"
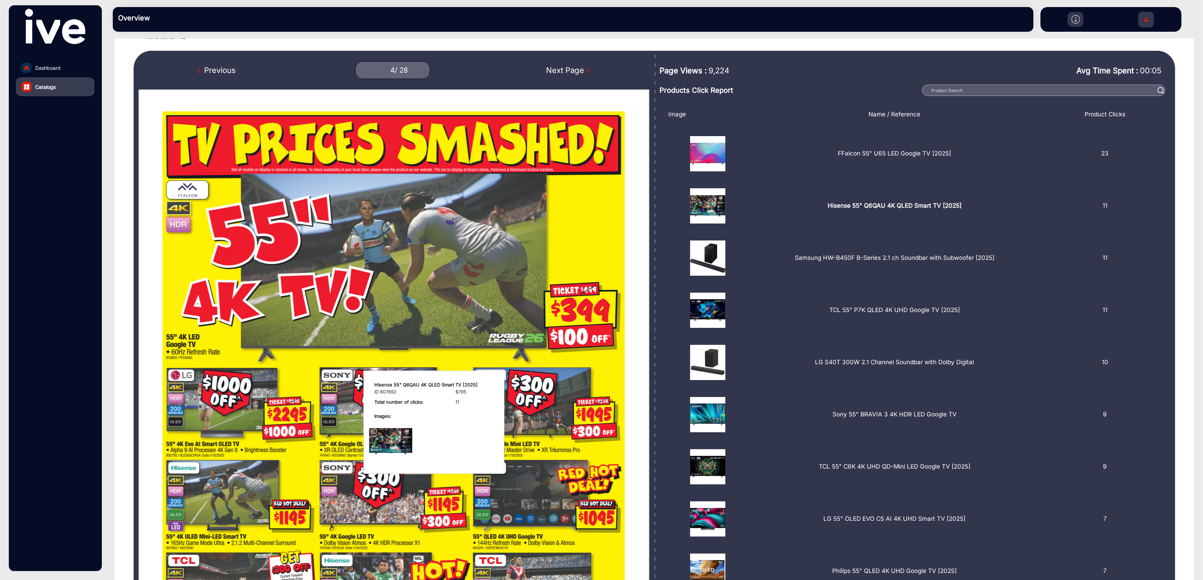
scroll to position [22, 0]
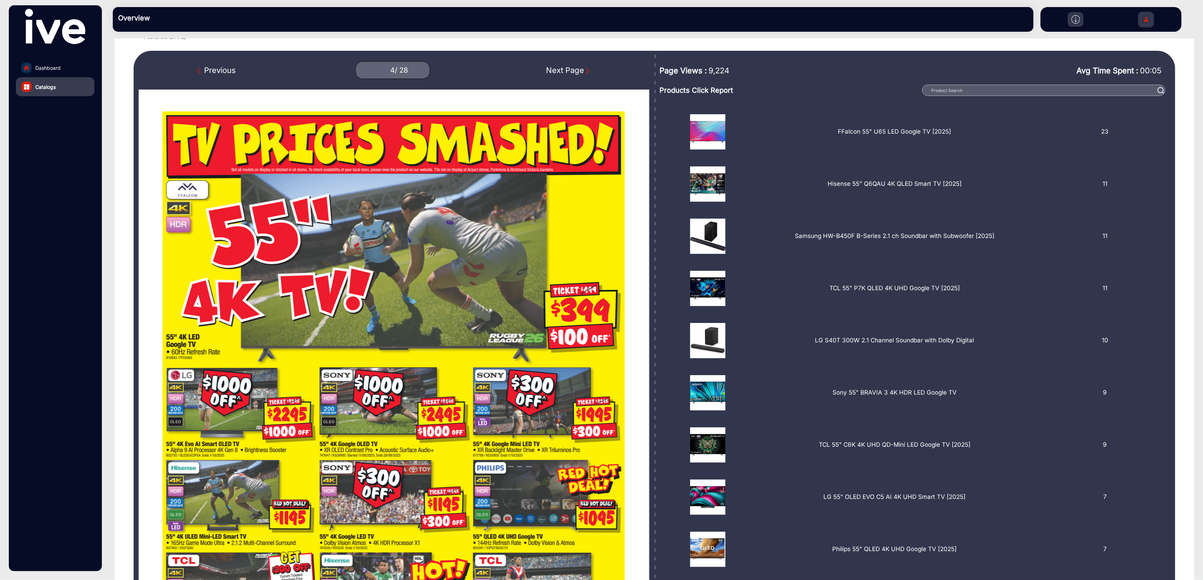
click at [61, 67] on link "Dashboard" at bounding box center [55, 67] width 79 height 19
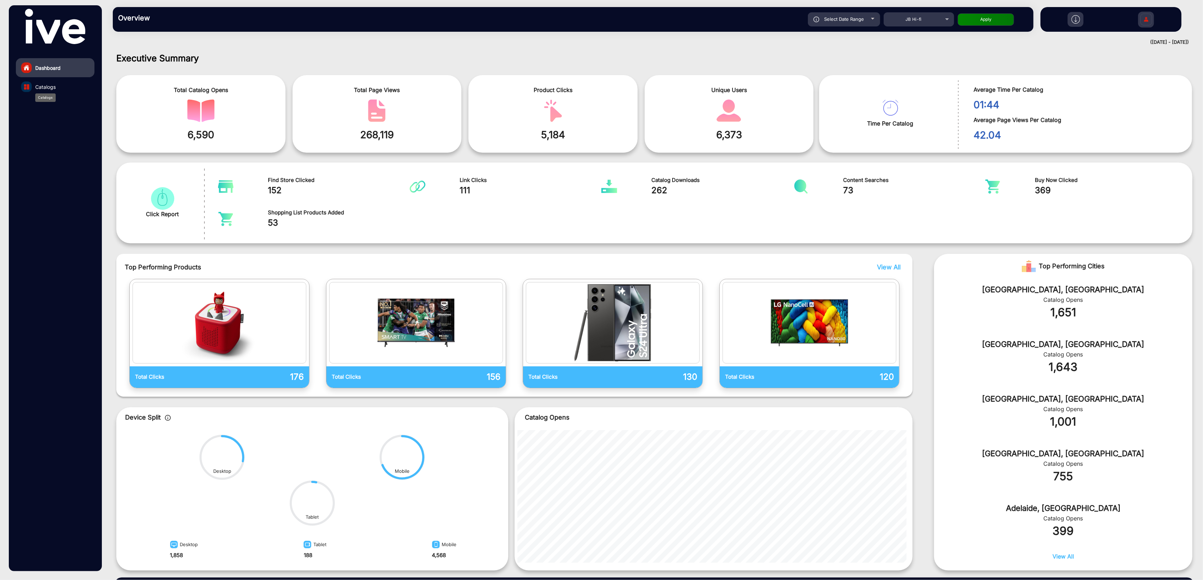
click at [45, 88] on span "Catalogs" at bounding box center [45, 86] width 20 height 7
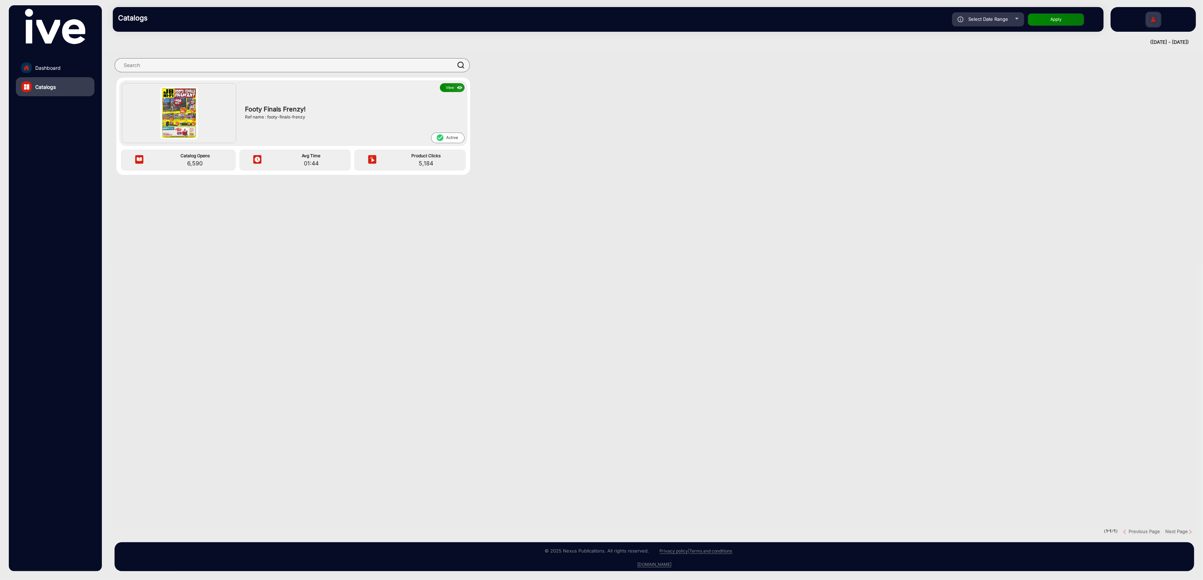
click at [450, 87] on button "View" at bounding box center [452, 87] width 25 height 9
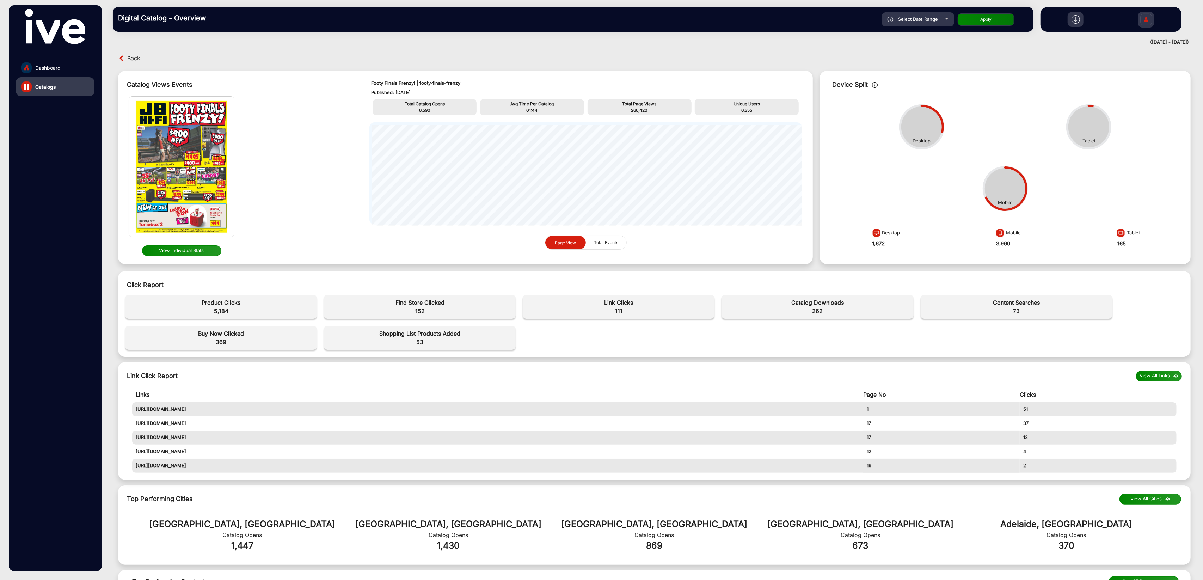
click at [200, 252] on button "View Individual Stats" at bounding box center [181, 250] width 79 height 11
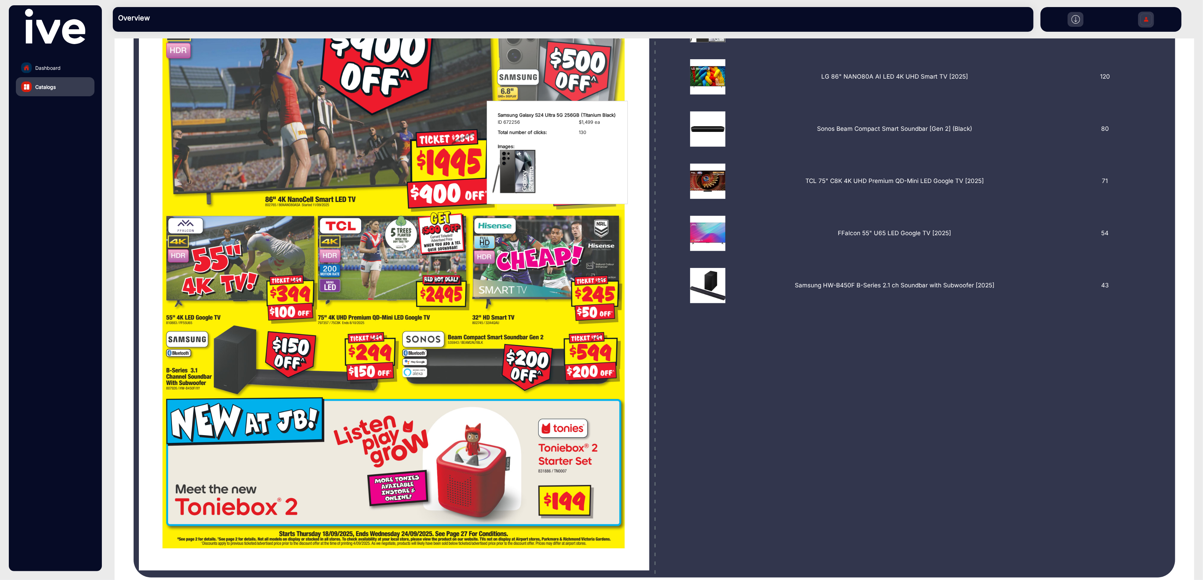
scroll to position [340, 0]
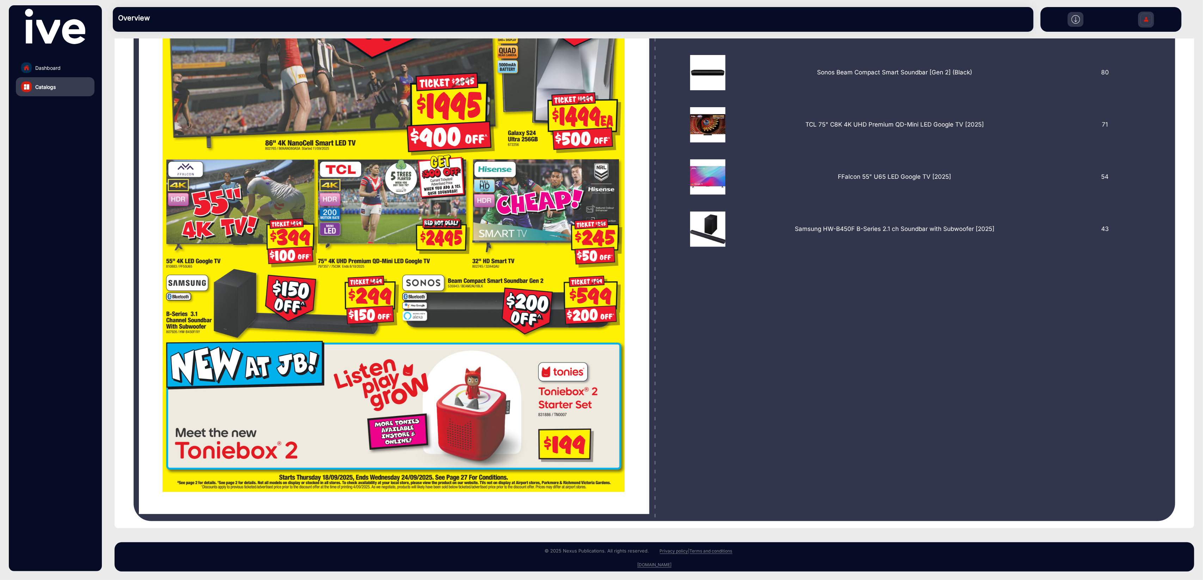
drag, startPoint x: 1076, startPoint y: 25, endPoint x: 1079, endPoint y: 16, distance: 8.9
click at [1076, 23] on div at bounding box center [1075, 19] width 16 height 15
click at [1079, 19] on img at bounding box center [1075, 19] width 8 height 8
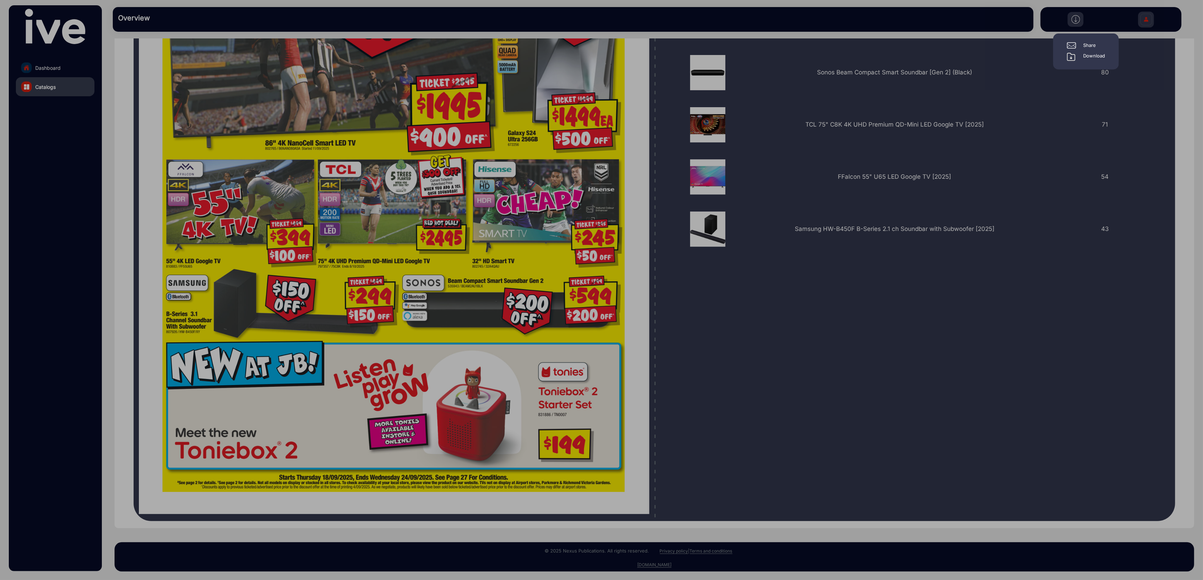
click at [1088, 56] on div "Download" at bounding box center [1094, 57] width 22 height 8
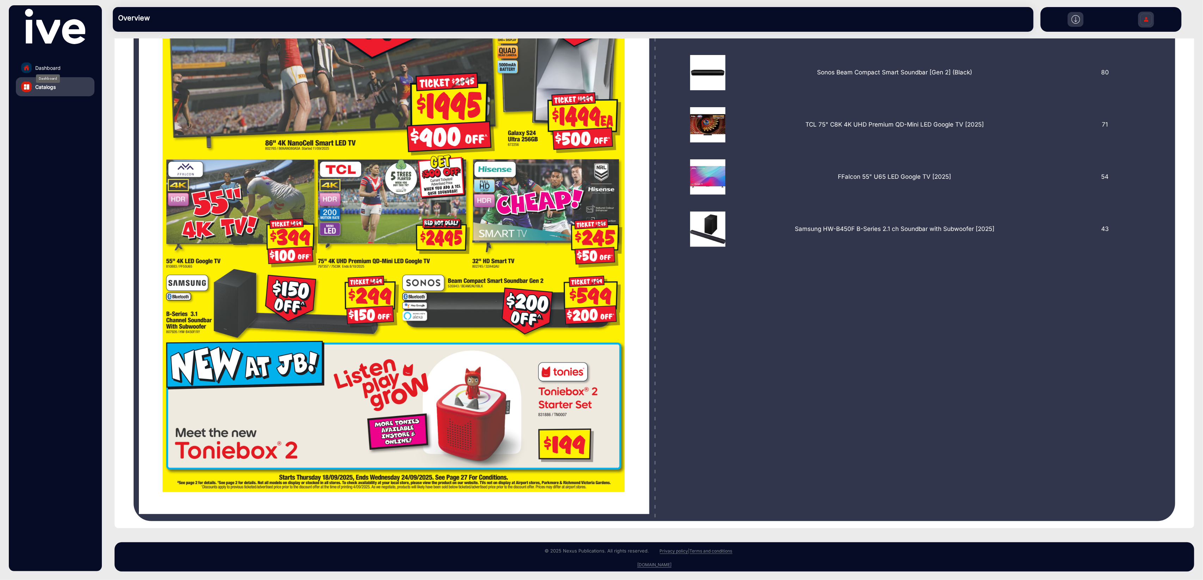
click at [50, 68] on span "Dashboard" at bounding box center [47, 67] width 25 height 7
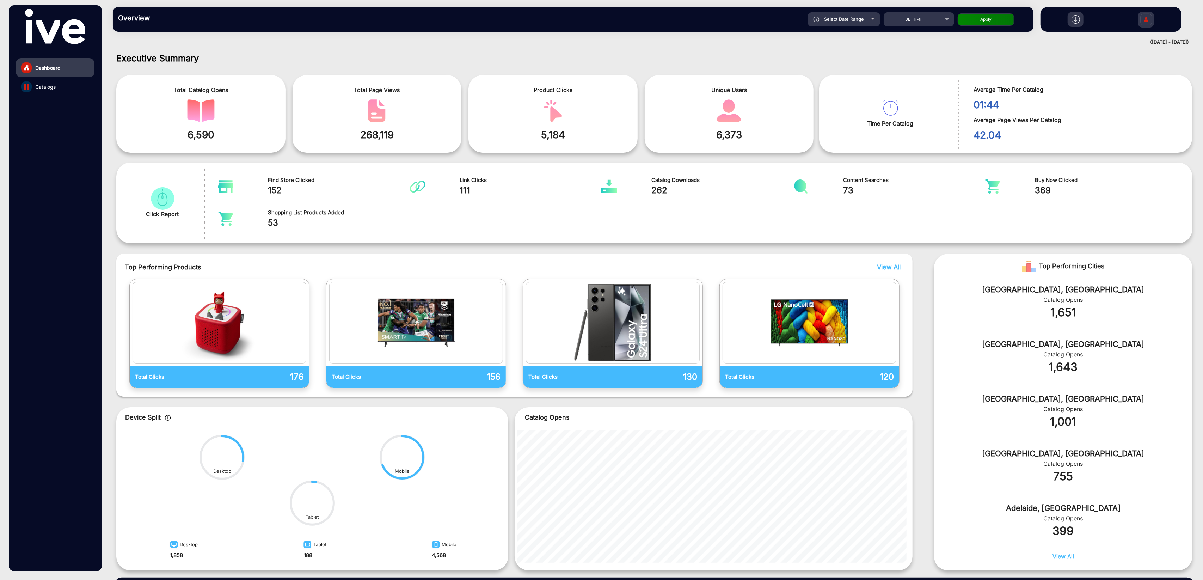
click at [896, 266] on span "View All" at bounding box center [889, 266] width 24 height 7
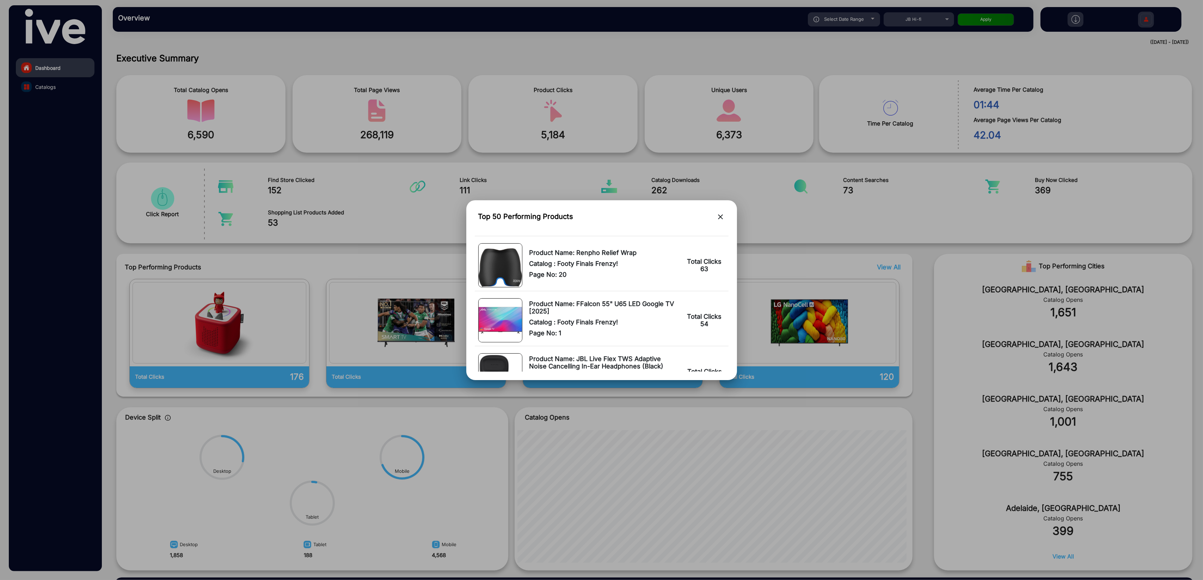
scroll to position [443, 0]
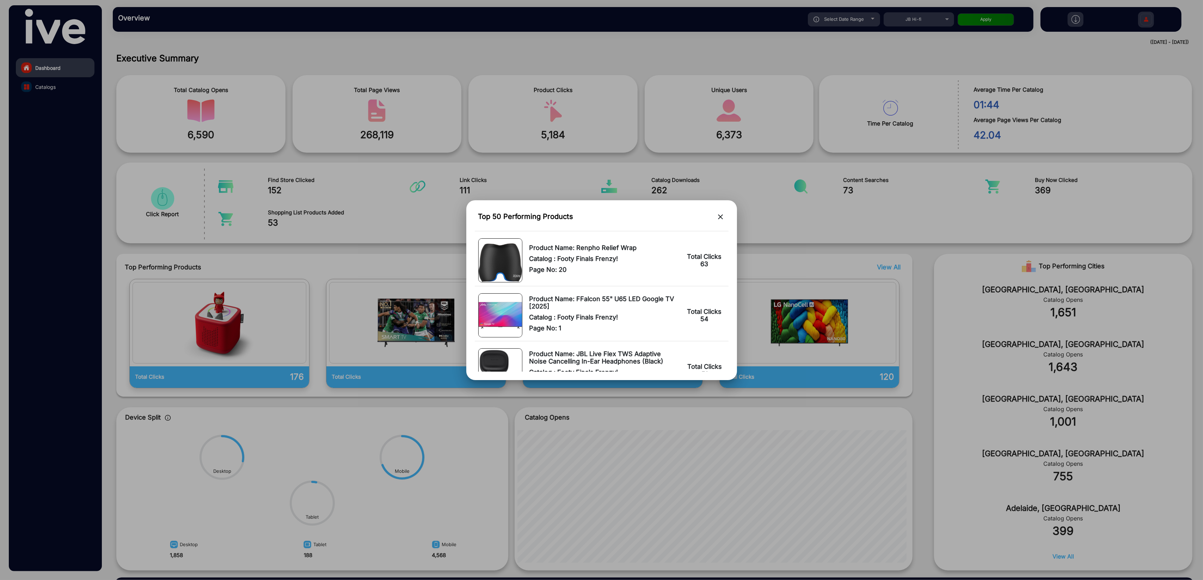
click at [1049, 183] on div at bounding box center [601, 290] width 1203 height 580
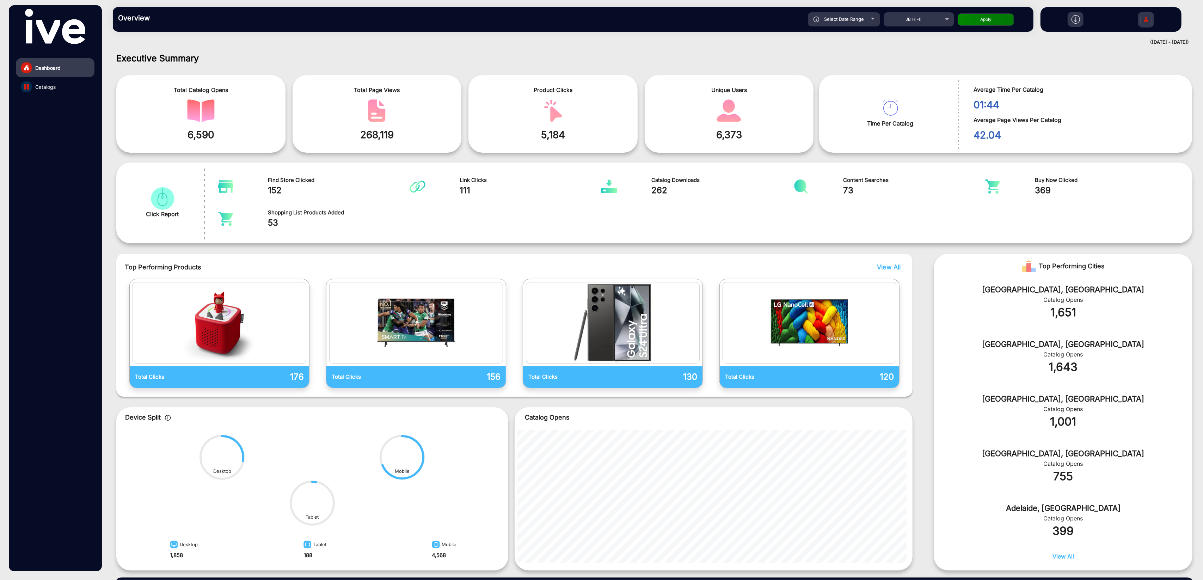
click at [1075, 20] on img at bounding box center [1075, 19] width 8 height 8
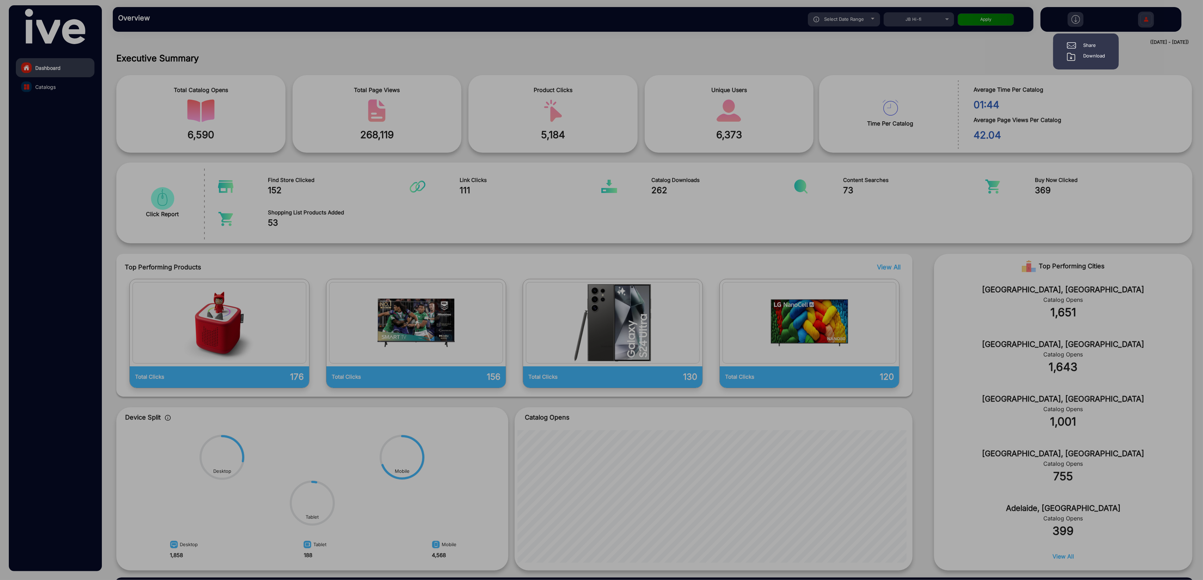
click at [1076, 58] on div "Download" at bounding box center [1086, 57] width 38 height 8
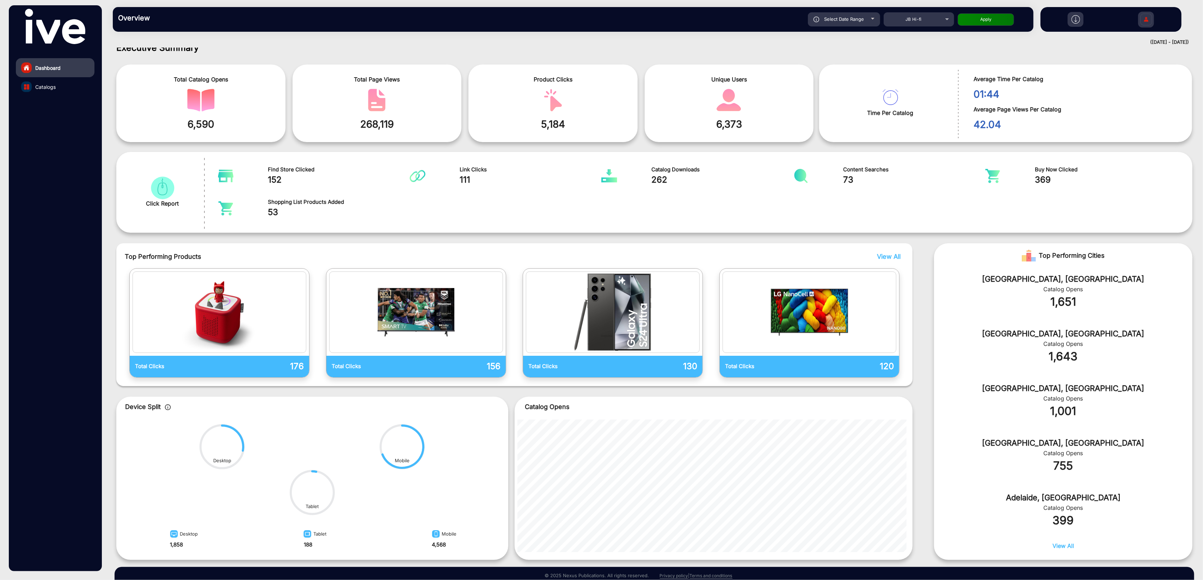
scroll to position [11, 0]
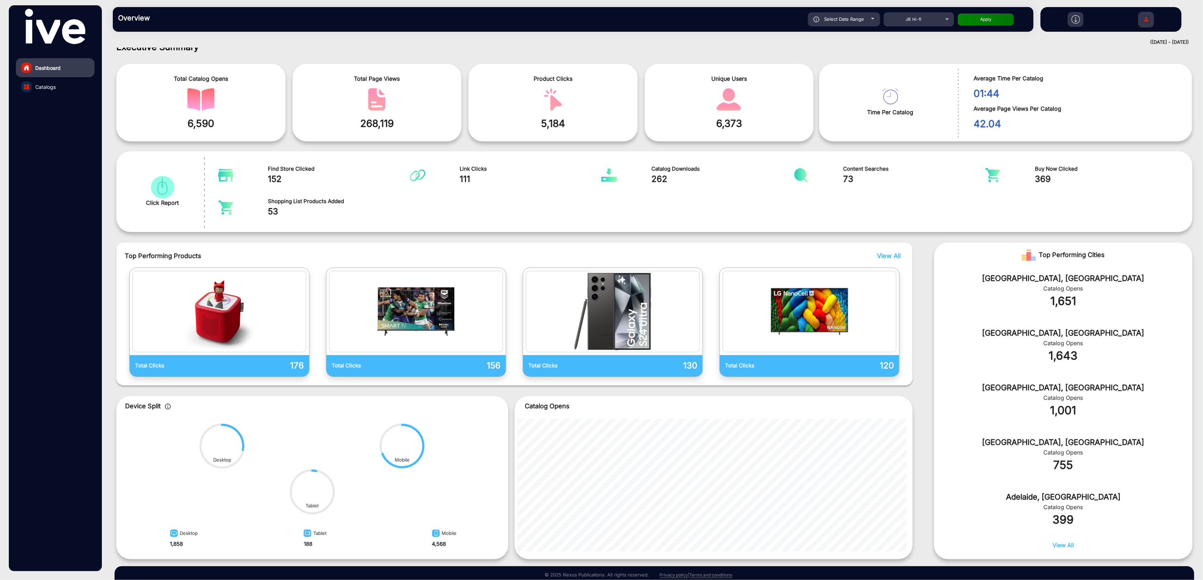
click at [168, 192] on img "catalog" at bounding box center [162, 187] width 27 height 23
click at [48, 84] on span "Catalogs" at bounding box center [45, 86] width 20 height 7
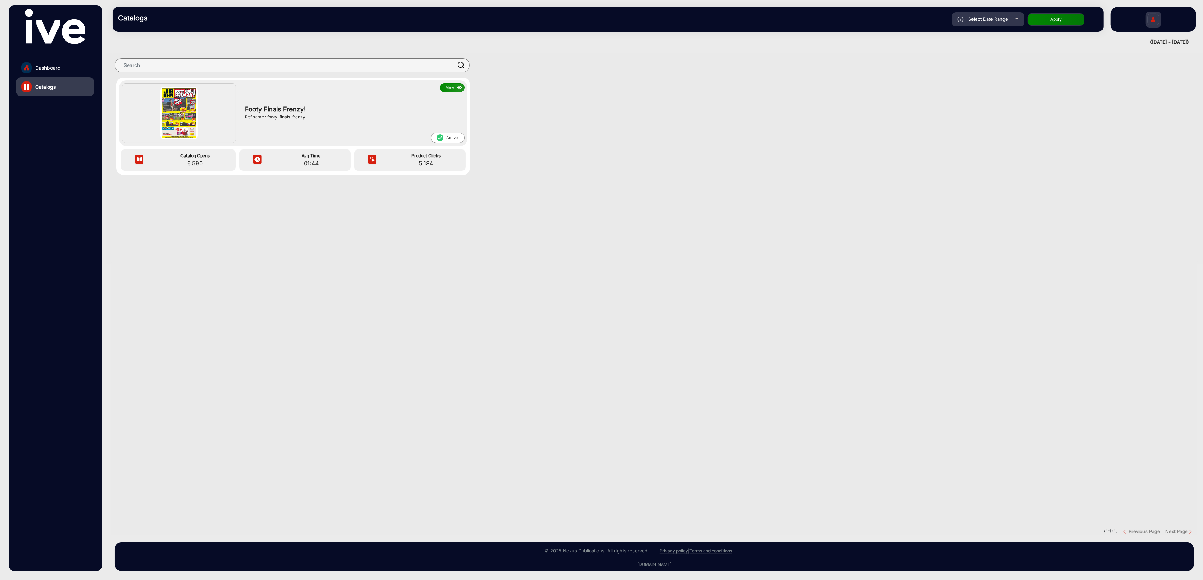
click at [454, 87] on button "View" at bounding box center [452, 87] width 25 height 9
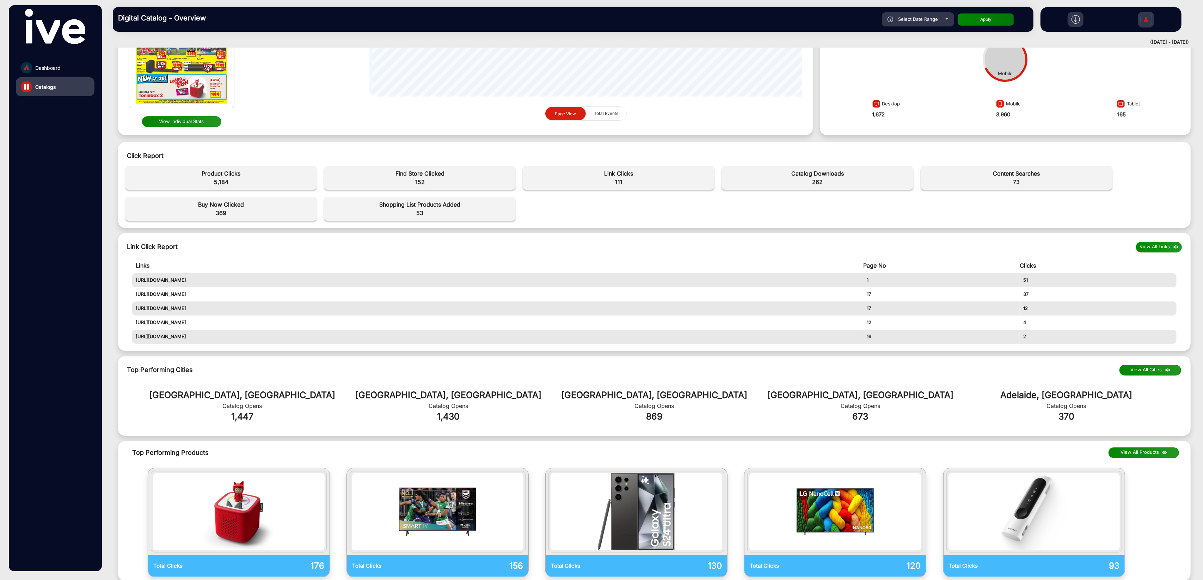
scroll to position [137, 0]
